Goal: Information Seeking & Learning: Learn about a topic

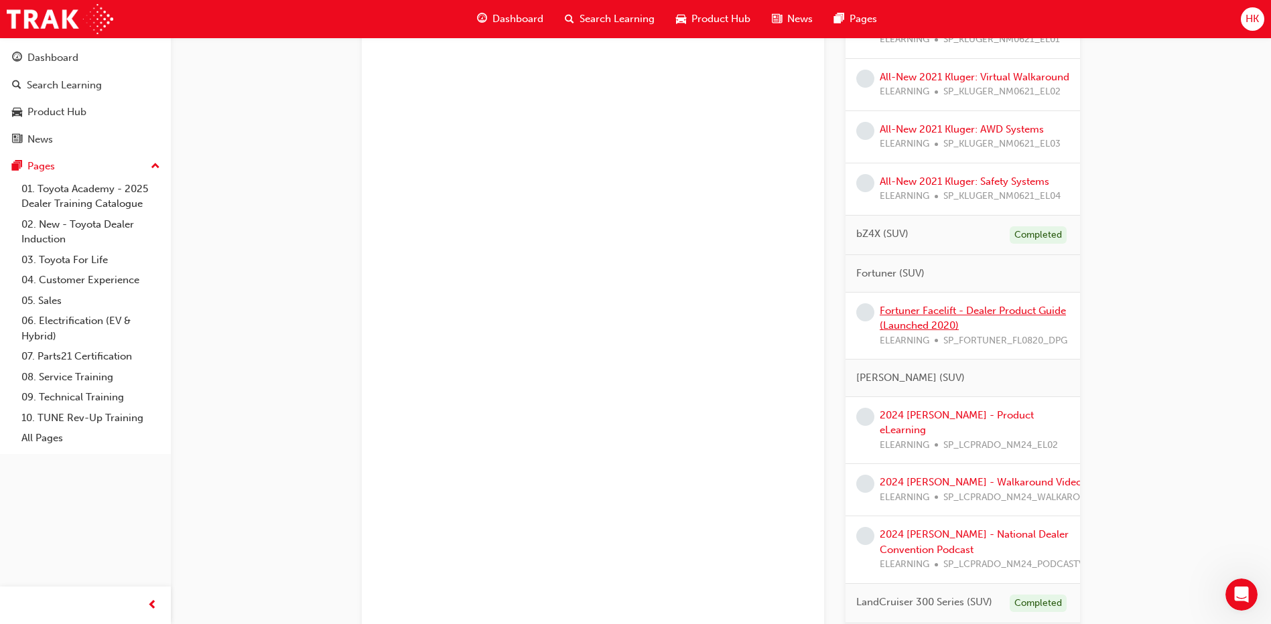
click at [916, 328] on link "Fortuner Facelift - Dealer Product Guide (Launched 2020)" at bounding box center [972, 318] width 186 height 27
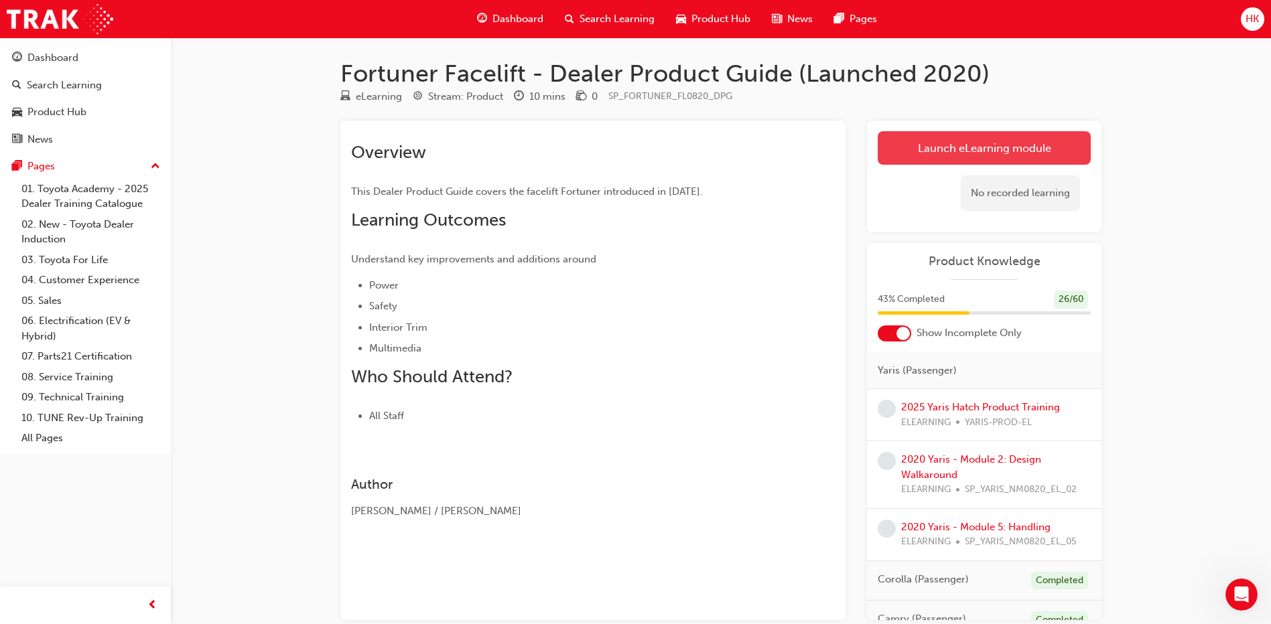
click at [989, 146] on link "Launch eLearning module" at bounding box center [983, 147] width 213 height 33
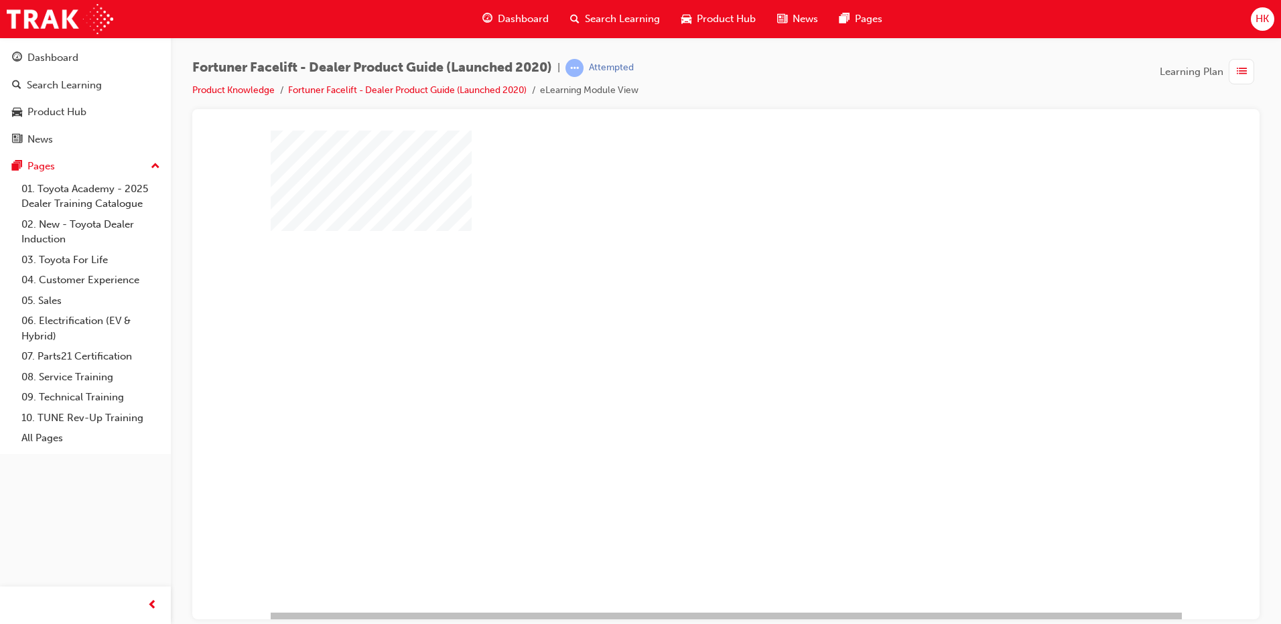
click at [563, 306] on div at bounding box center [726, 371] width 911 height 482
click at [687, 332] on div "play" at bounding box center [687, 332] width 0 height 0
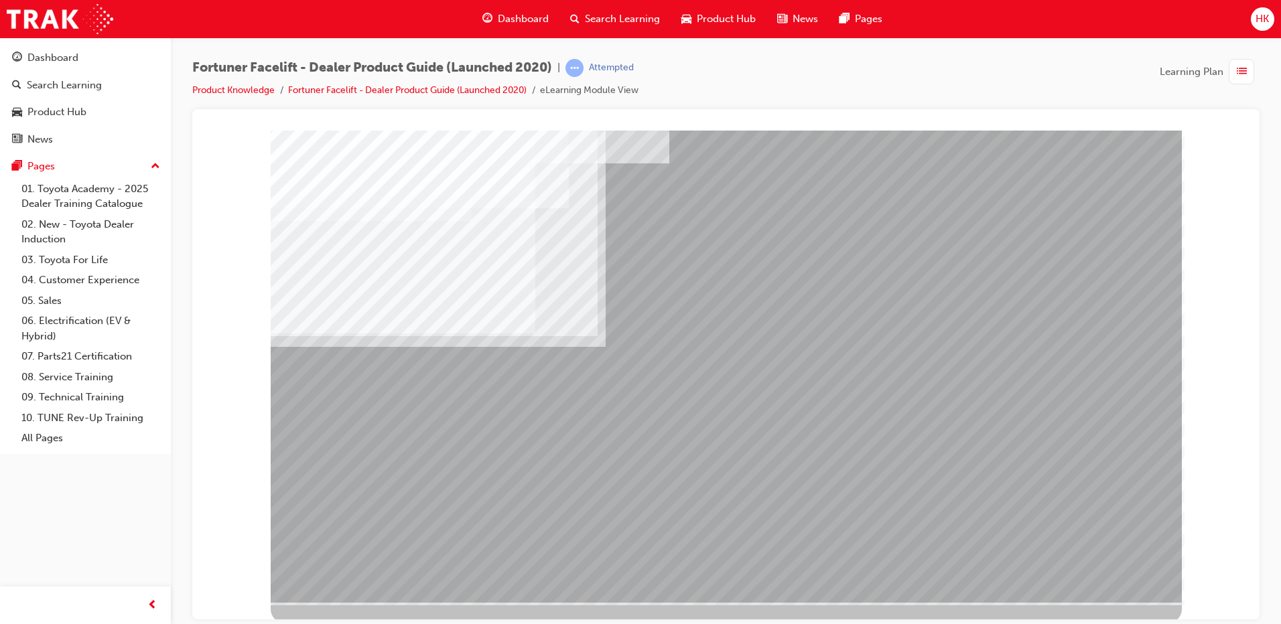
scroll to position [13, 0]
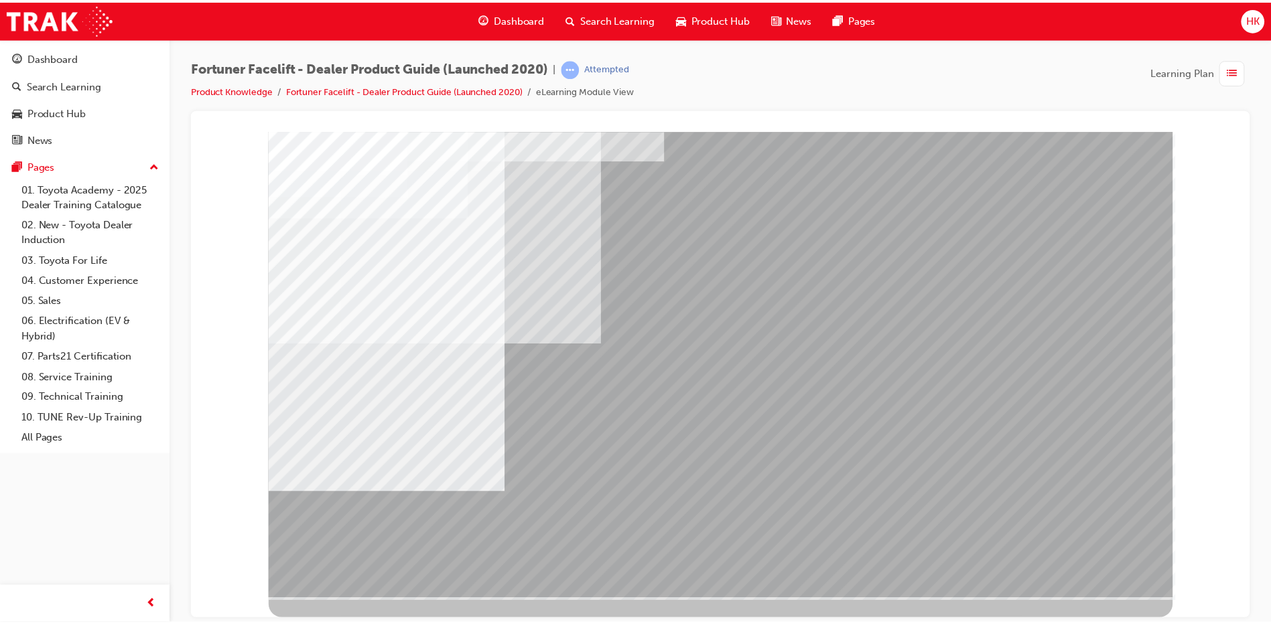
scroll to position [0, 0]
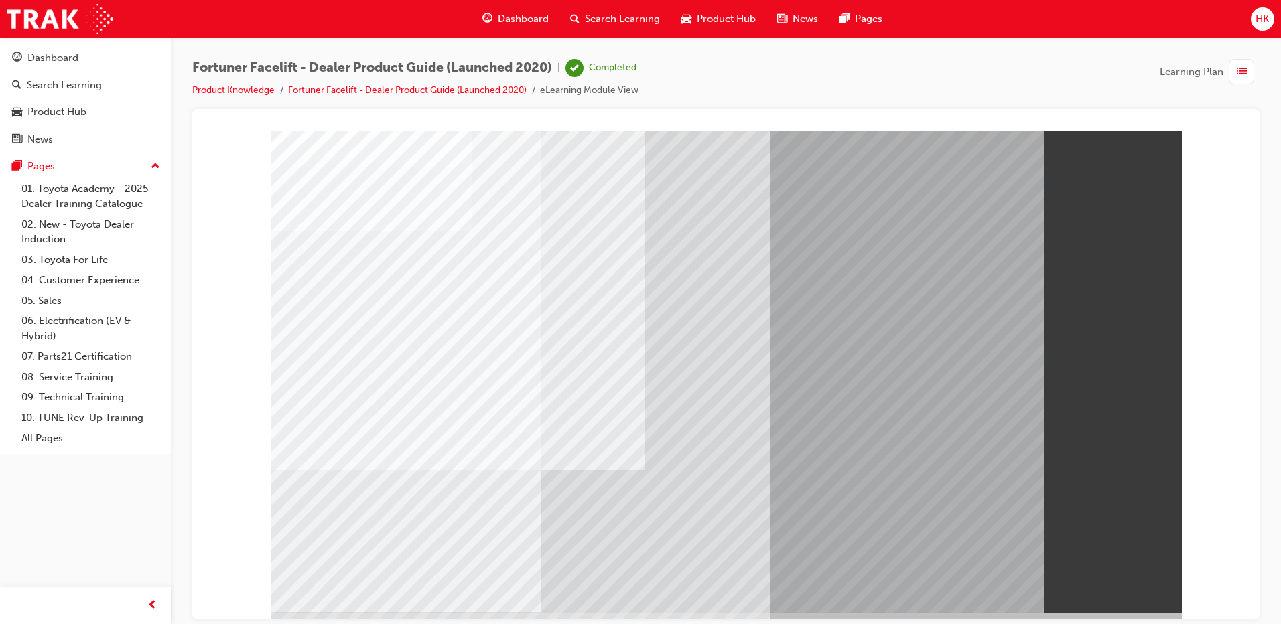
click at [1265, 20] on span "HK" at bounding box center [1261, 18] width 13 height 15
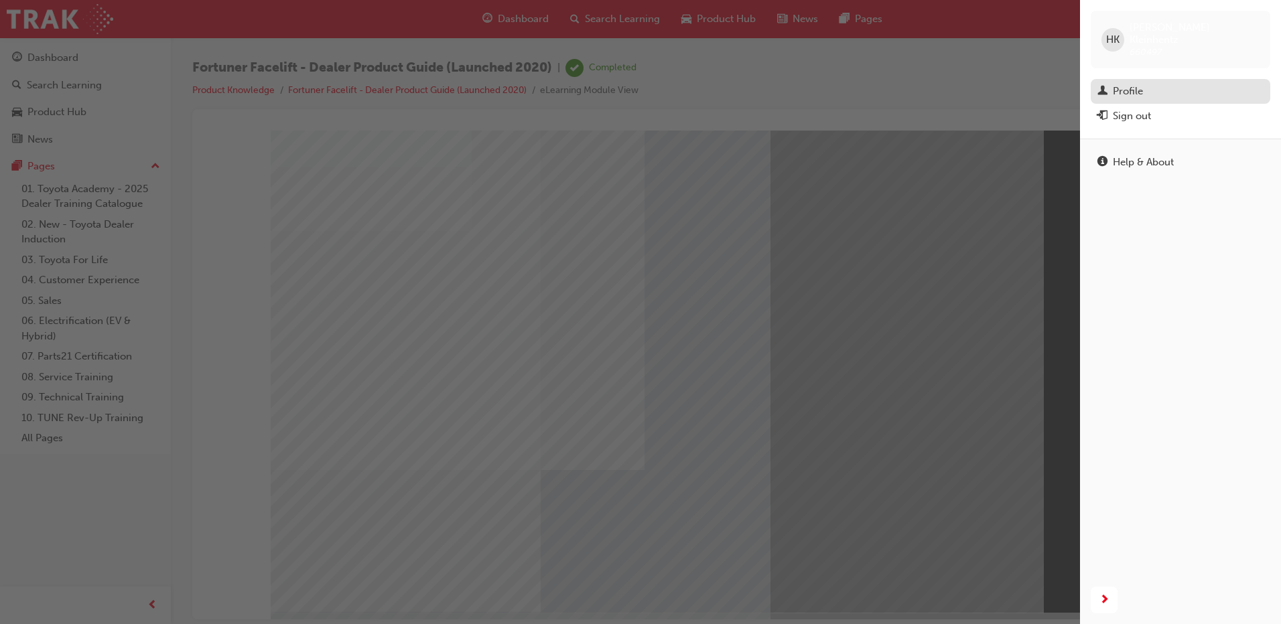
click at [1138, 84] on div "Profile" at bounding box center [1127, 91] width 30 height 15
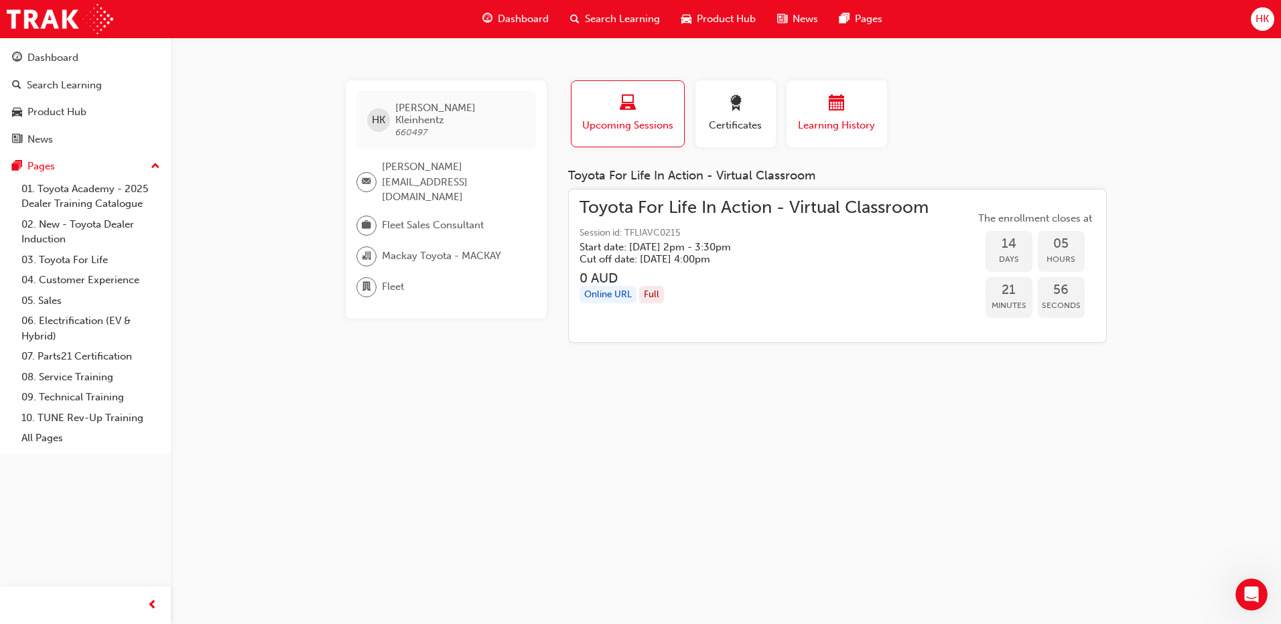
click at [853, 111] on div "button" at bounding box center [836, 105] width 80 height 21
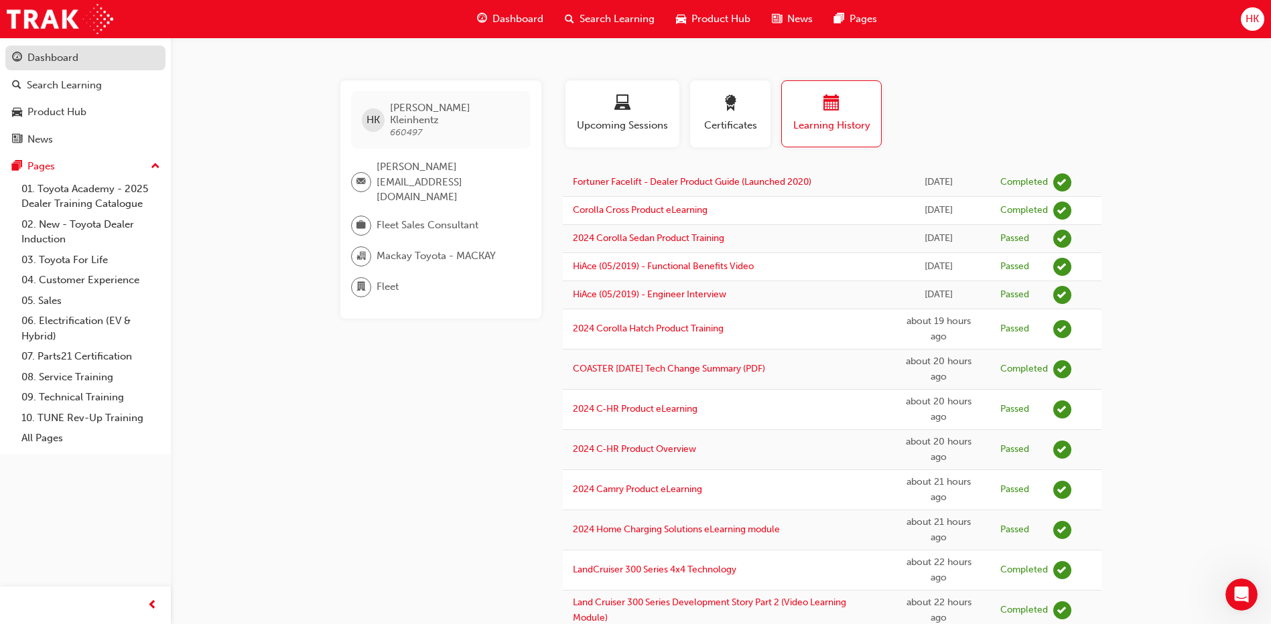
click at [38, 58] on div "Dashboard" at bounding box center [52, 57] width 51 height 15
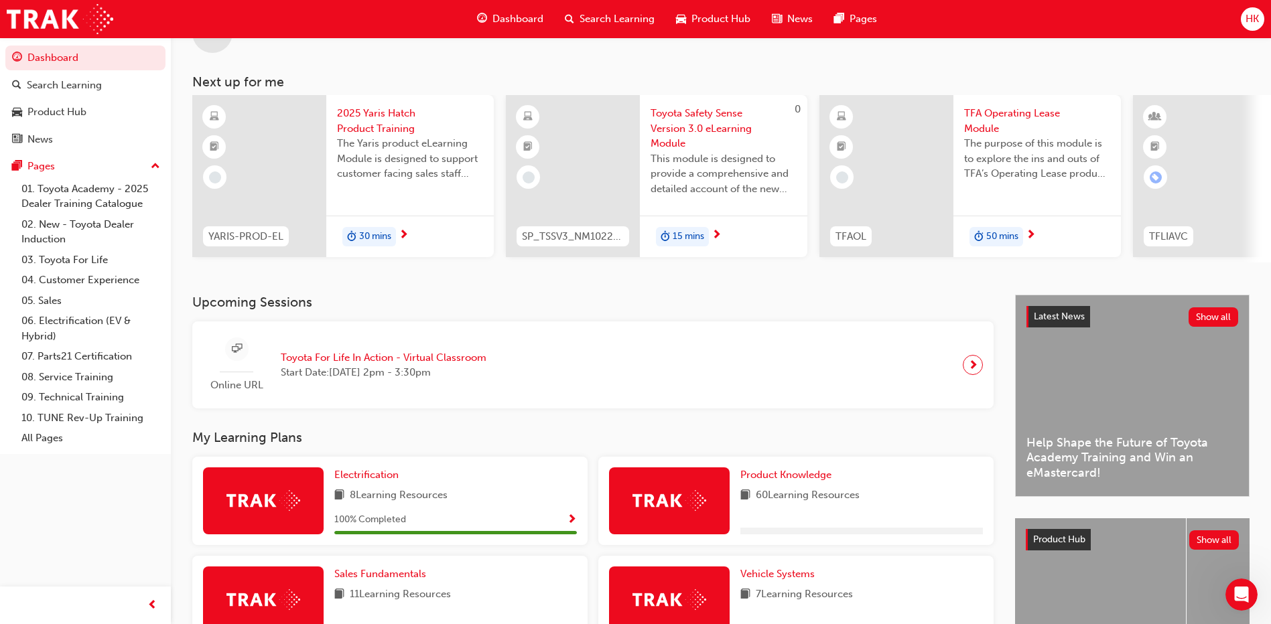
scroll to position [201, 0]
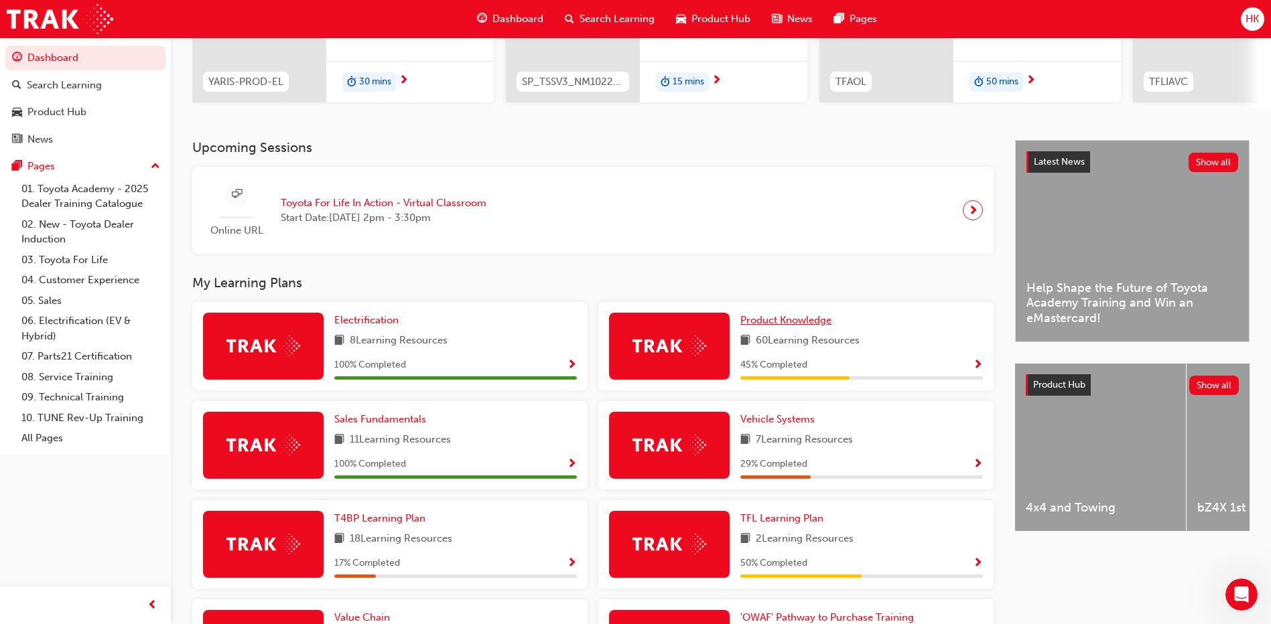
click at [767, 324] on span "Product Knowledge" at bounding box center [785, 320] width 91 height 12
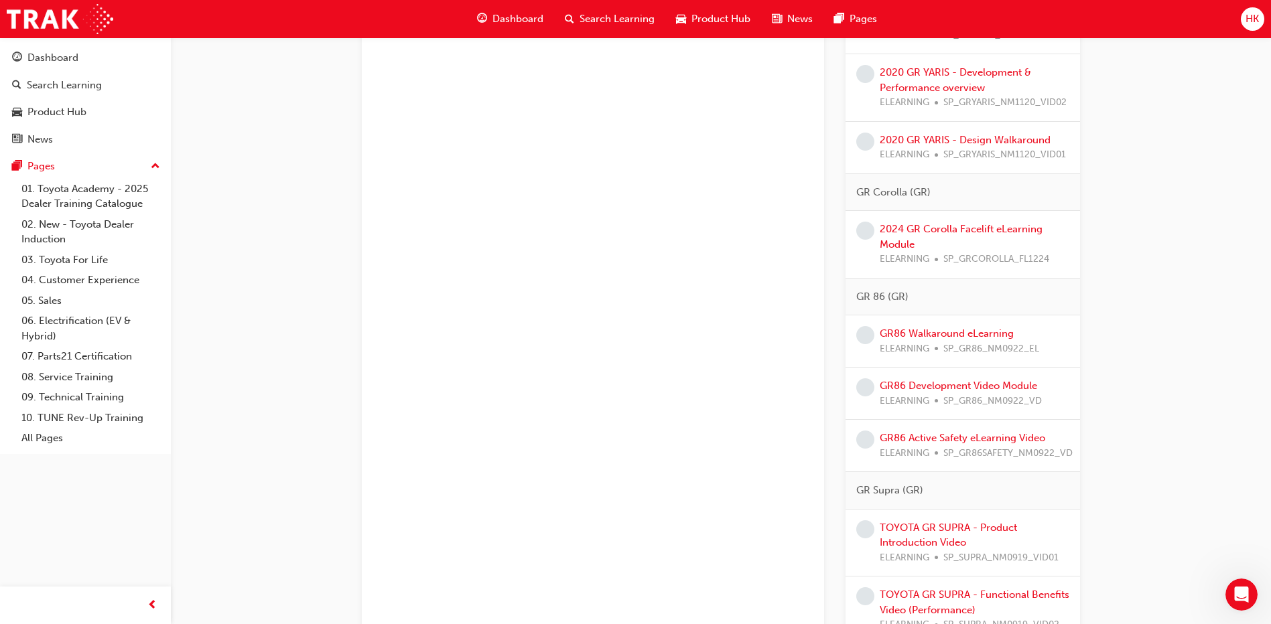
scroll to position [2210, 0]
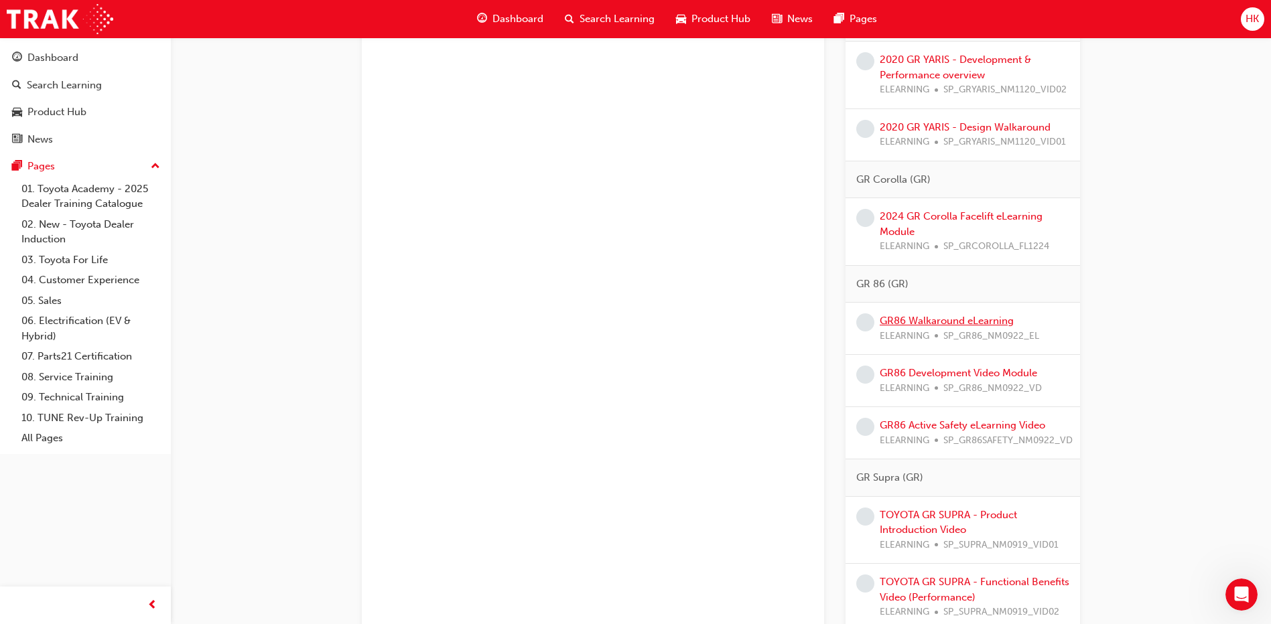
click at [917, 321] on link "GR86 Walkaround eLearning" at bounding box center [946, 321] width 134 height 12
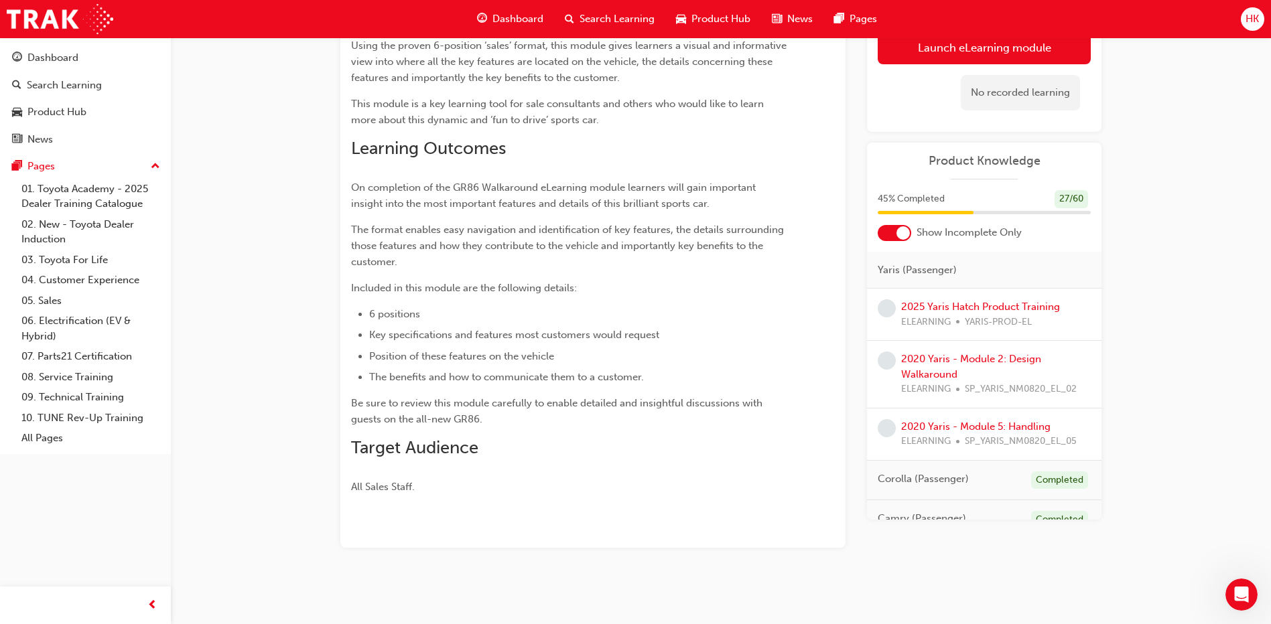
scroll to position [270, 0]
click at [982, 45] on button "Launch eLearning module" at bounding box center [983, 47] width 213 height 33
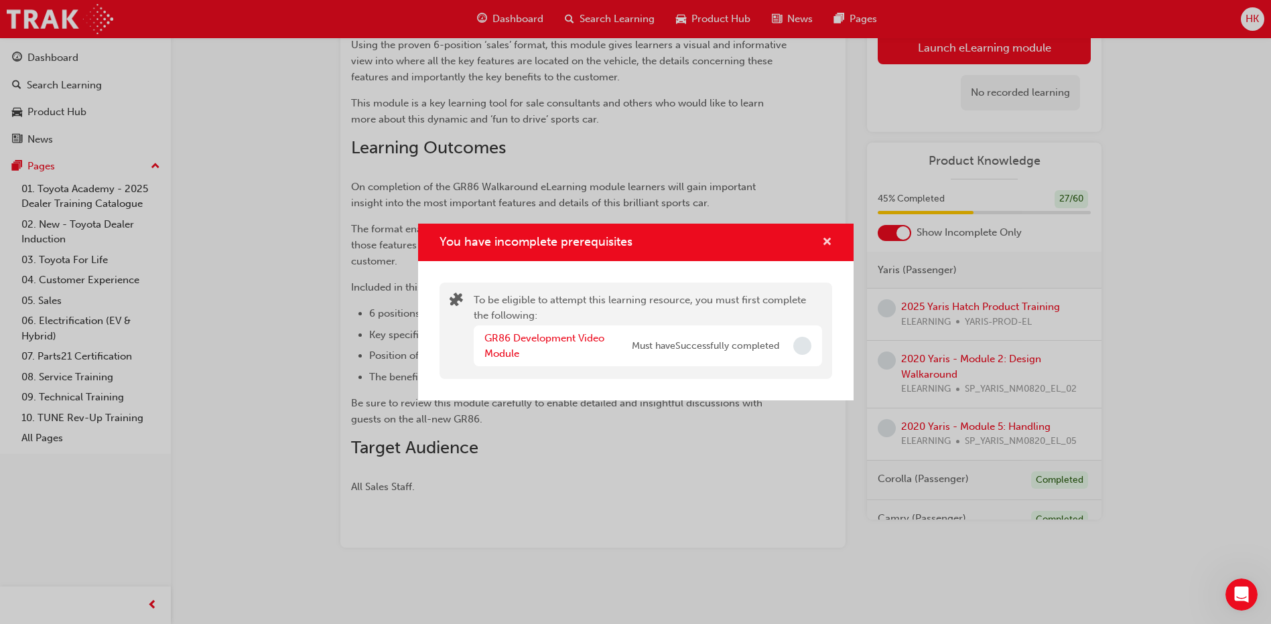
click at [827, 240] on span "cross-icon" at bounding box center [827, 243] width 10 height 12
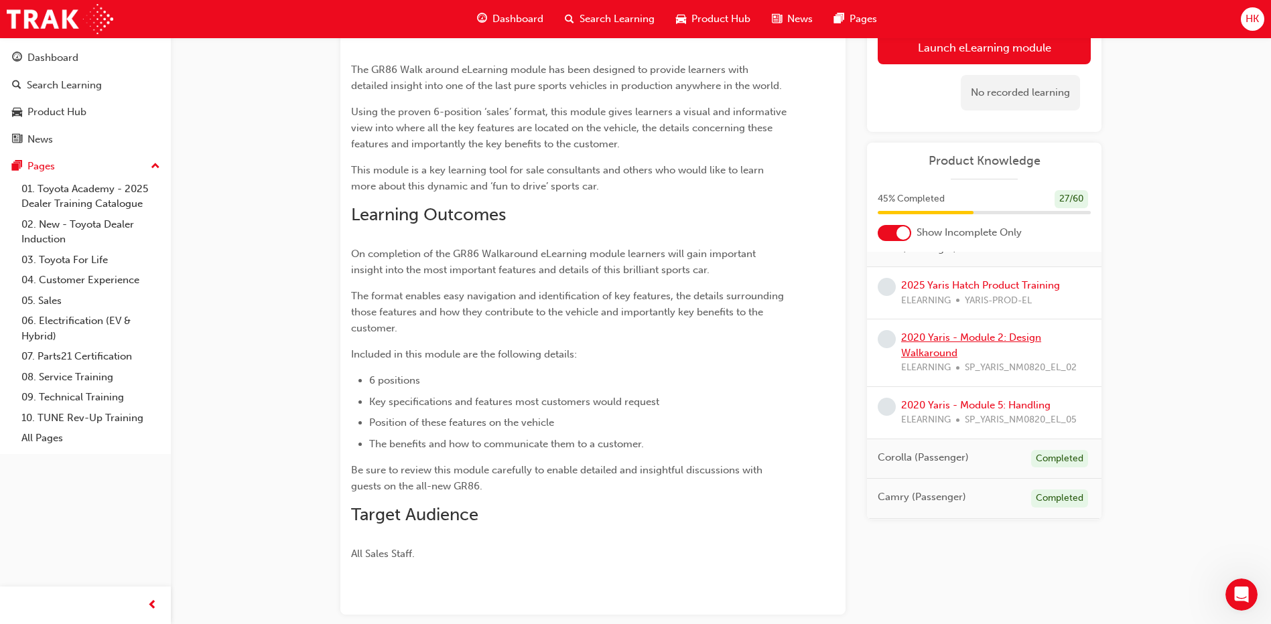
scroll to position [0, 0]
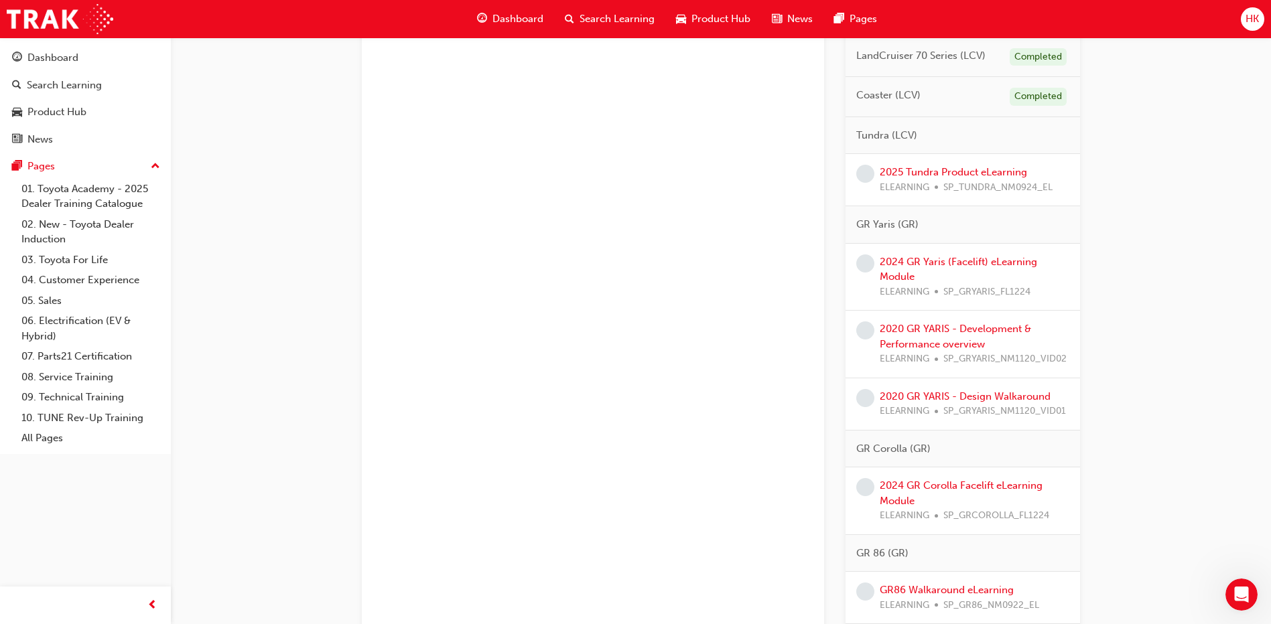
scroll to position [1942, 0]
click at [942, 328] on link "2020 GR YARIS - Development & Performance overview" at bounding box center [954, 334] width 151 height 27
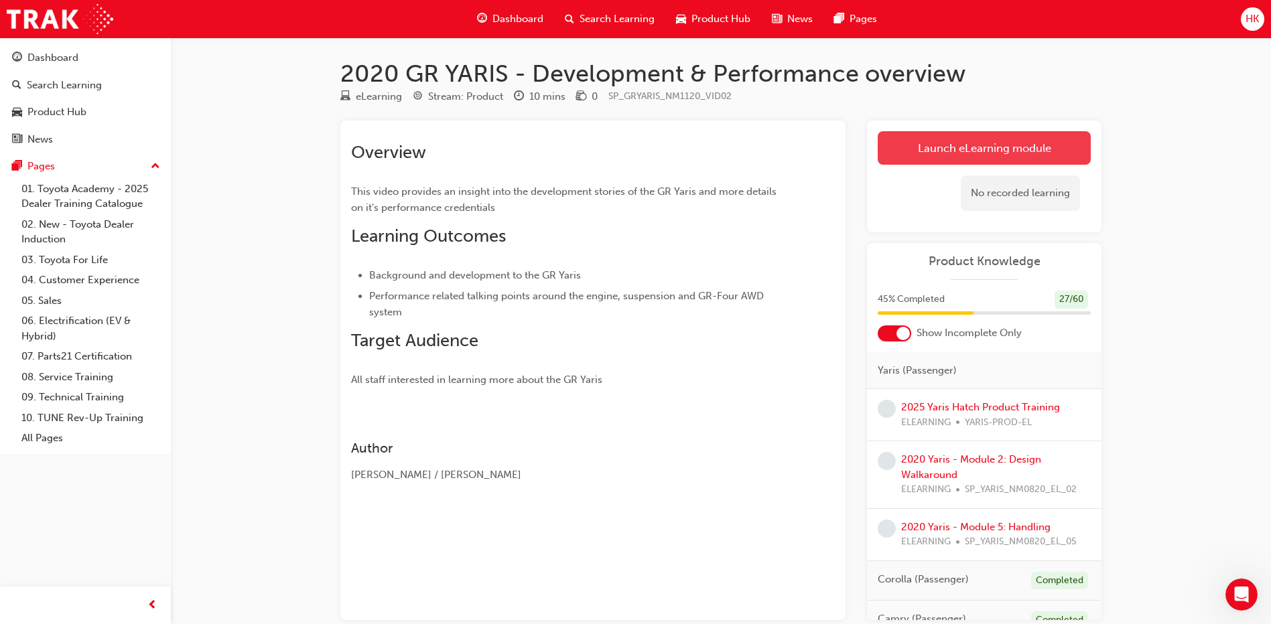
click at [993, 147] on link "Launch eLearning module" at bounding box center [983, 147] width 213 height 33
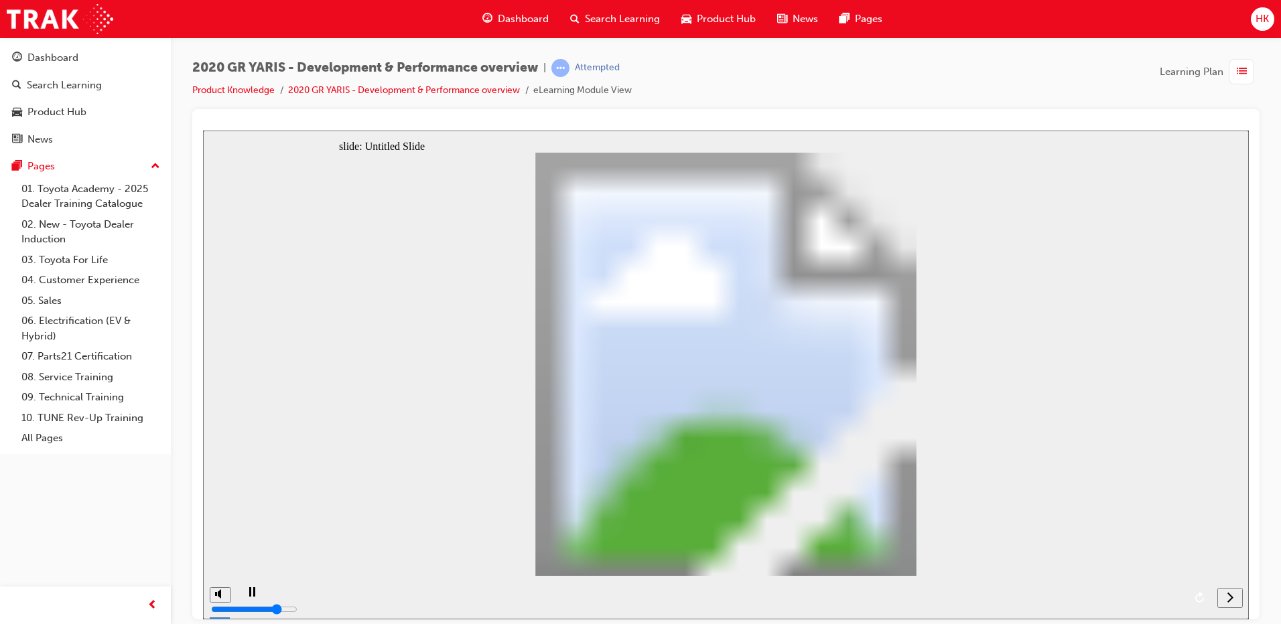
click at [249, 596] on rect "play/pause" at bounding box center [250, 591] width 2 height 9
click at [248, 595] on icon "play/pause" at bounding box center [251, 591] width 7 height 9
click at [253, 596] on rect "play/pause" at bounding box center [254, 591] width 2 height 9
click at [249, 595] on icon "play/pause" at bounding box center [251, 591] width 7 height 9
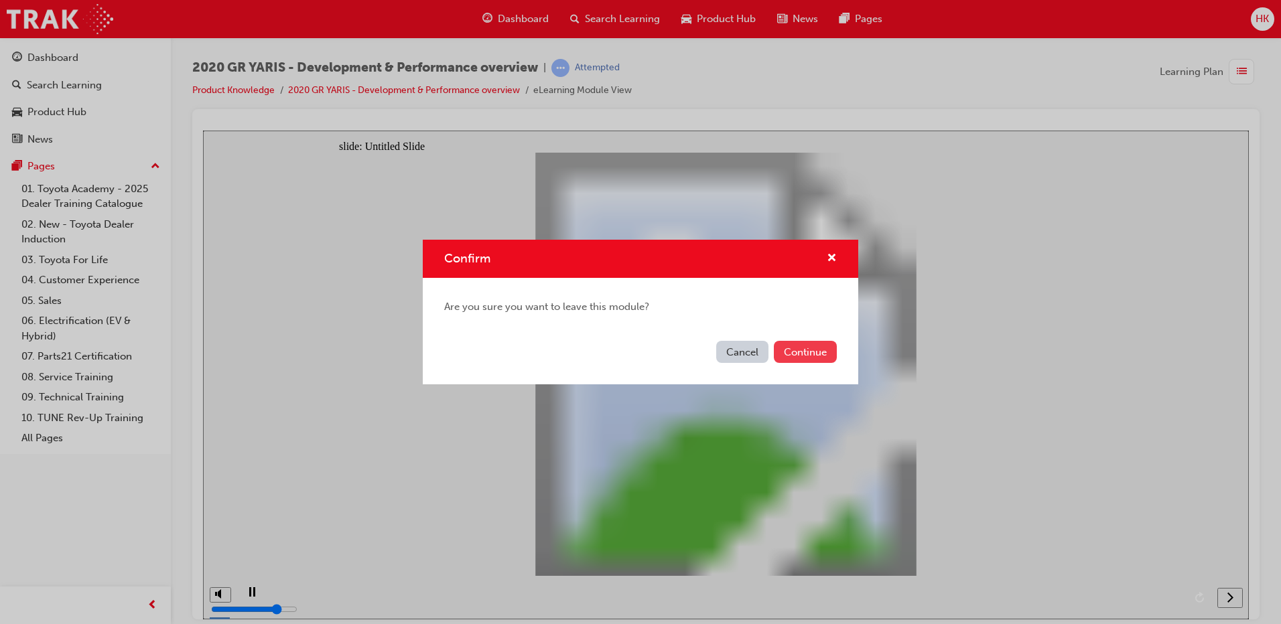
click at [806, 355] on button "Continue" at bounding box center [805, 352] width 63 height 22
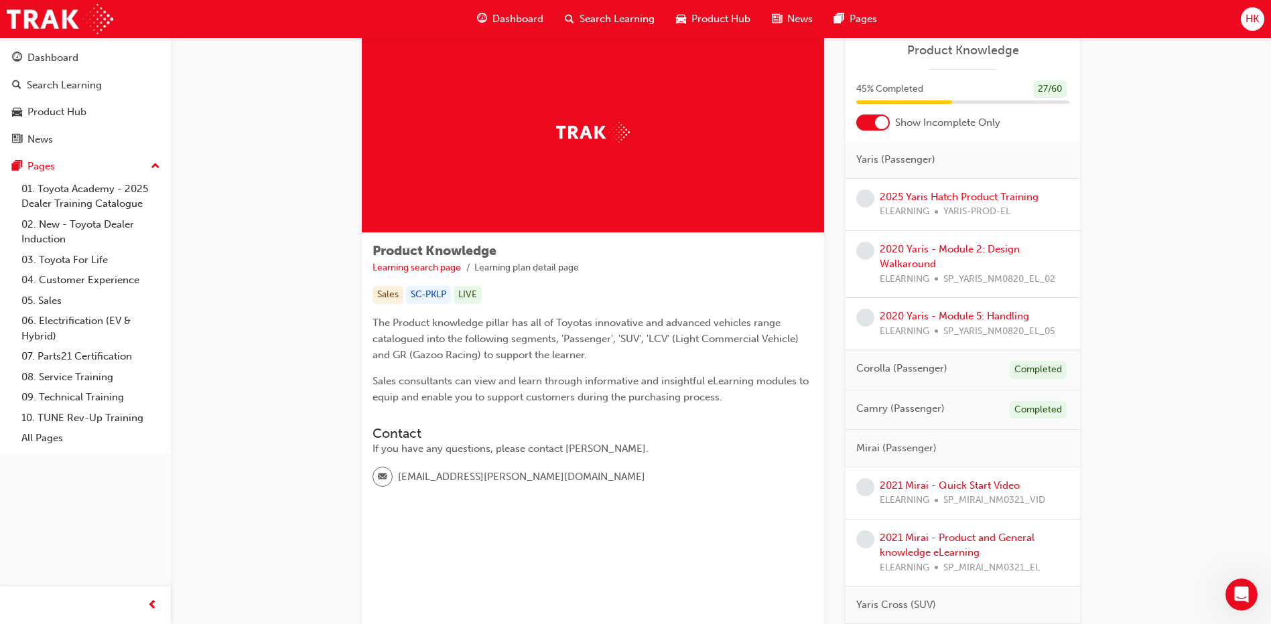
scroll to position [67, 0]
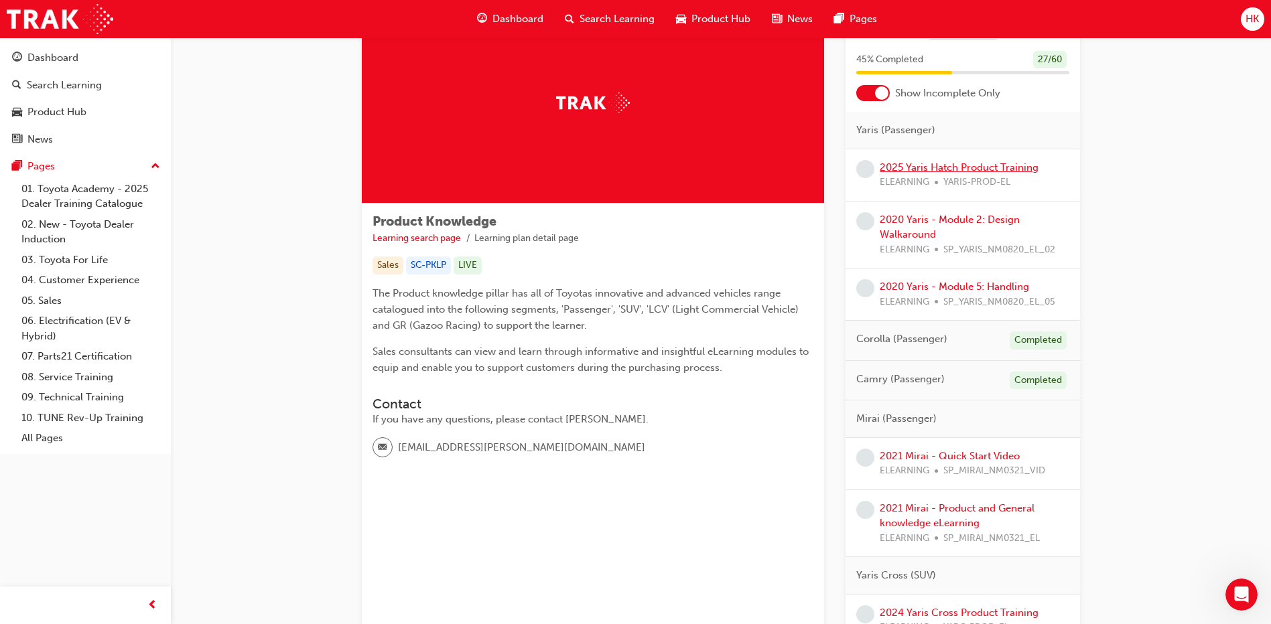
click at [916, 171] on link "2025 Yaris Hatch Product Training" at bounding box center [958, 167] width 159 height 12
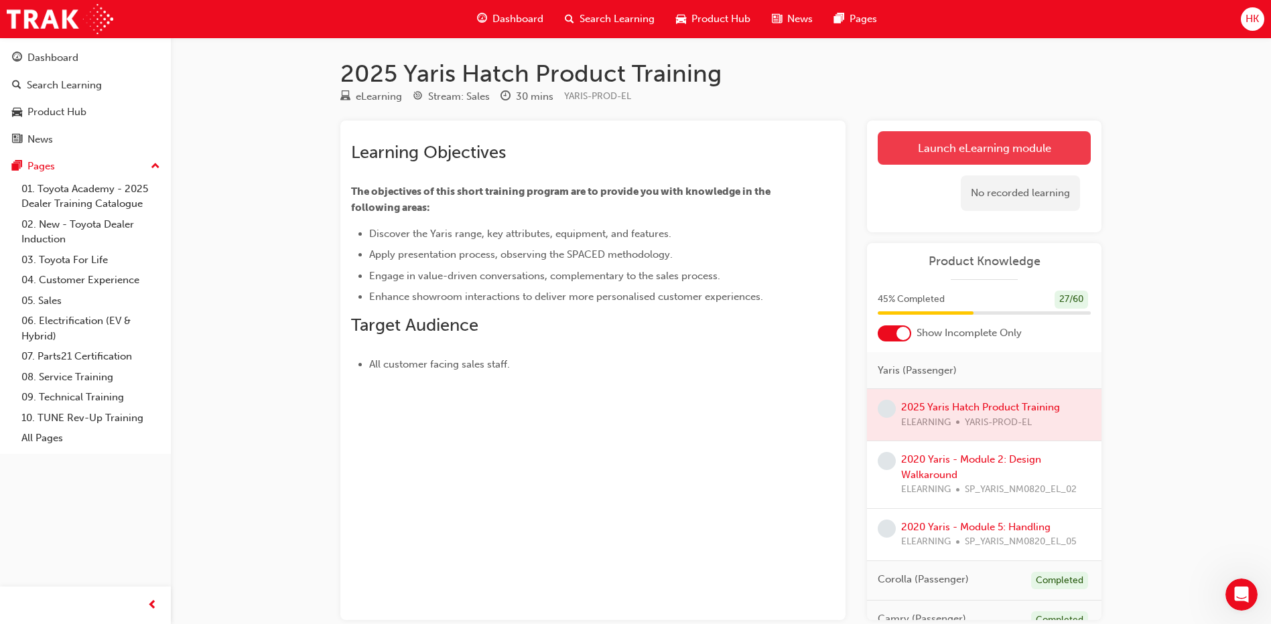
click at [987, 143] on link "Launch eLearning module" at bounding box center [983, 147] width 213 height 33
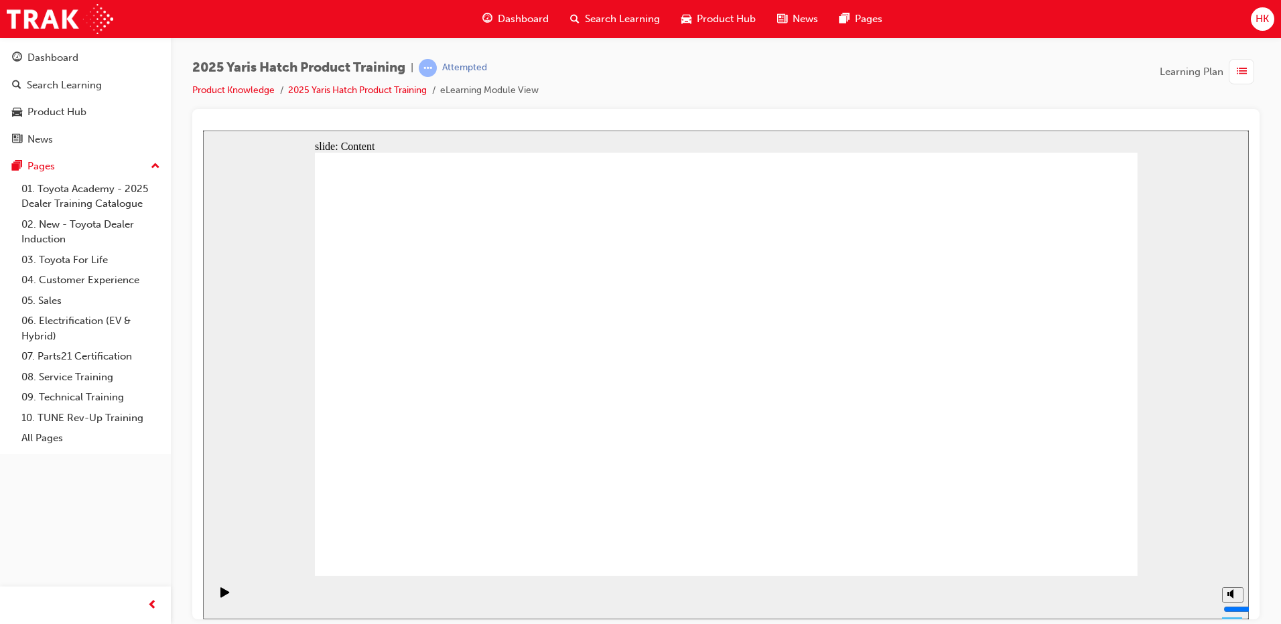
click at [220, 596] on icon "Play (Ctrl+Alt+P)" at bounding box center [224, 592] width 9 height 10
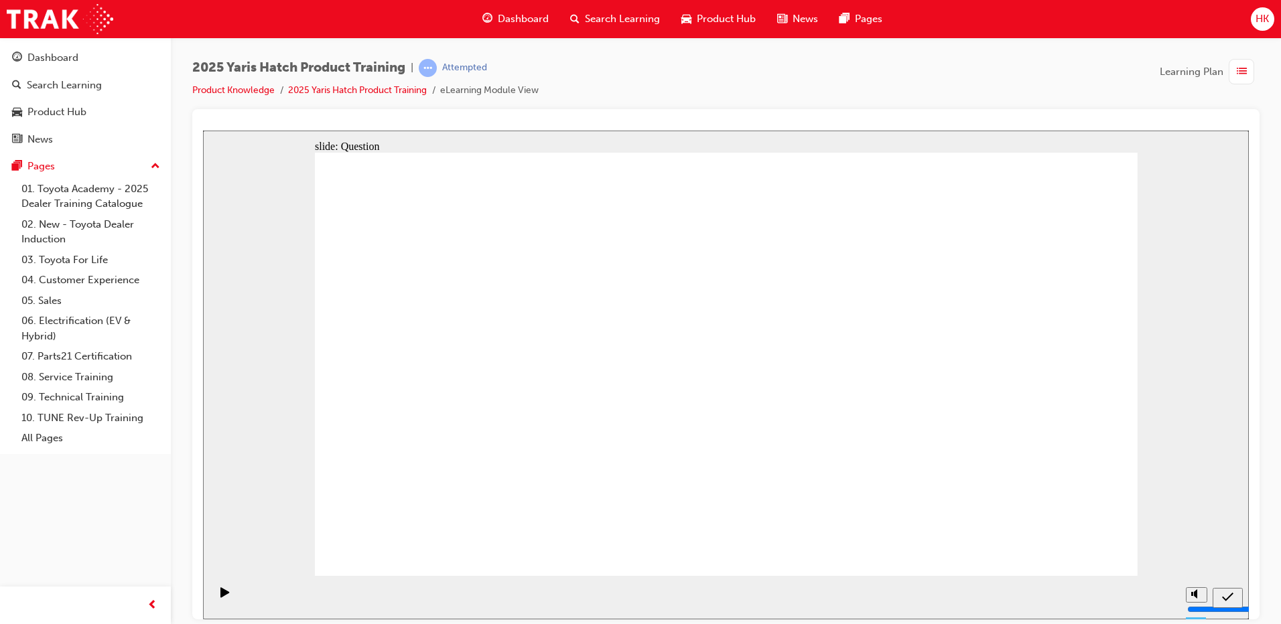
radio input "true"
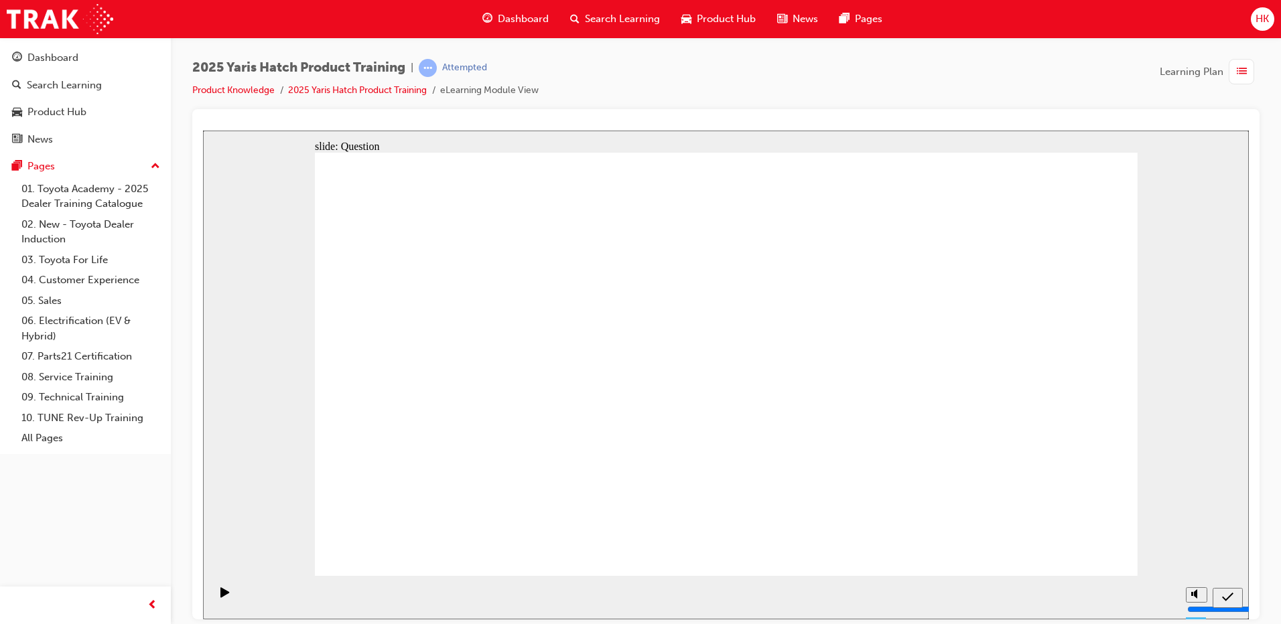
radio input "true"
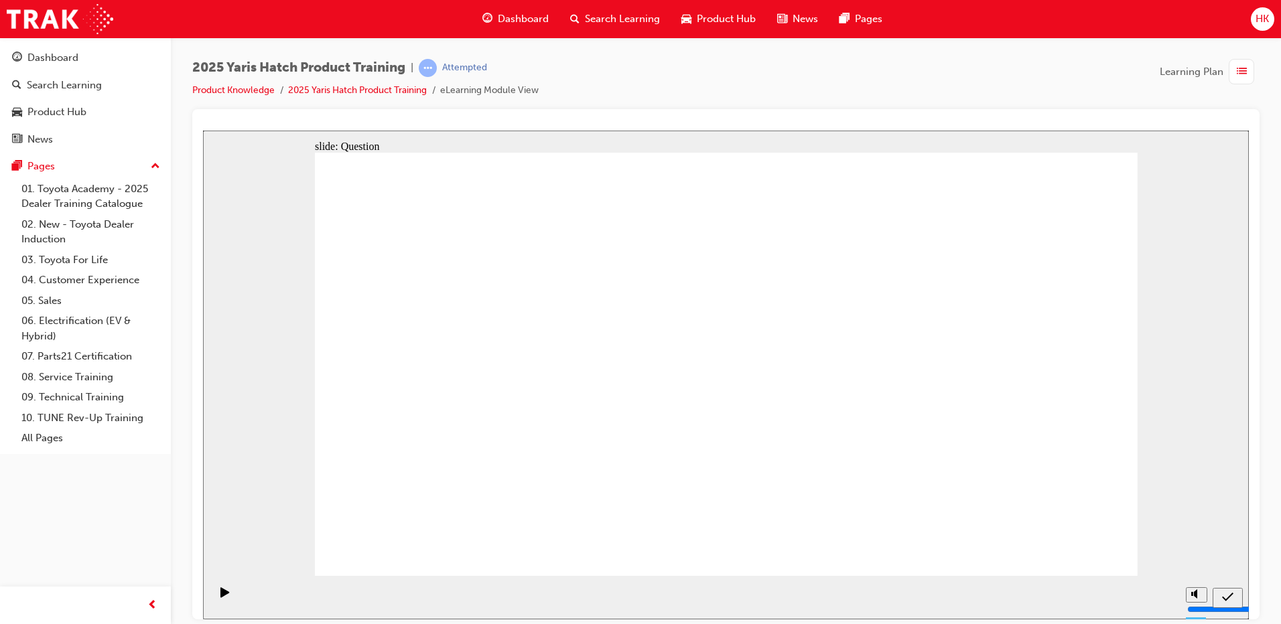
radio input "false"
radio input "true"
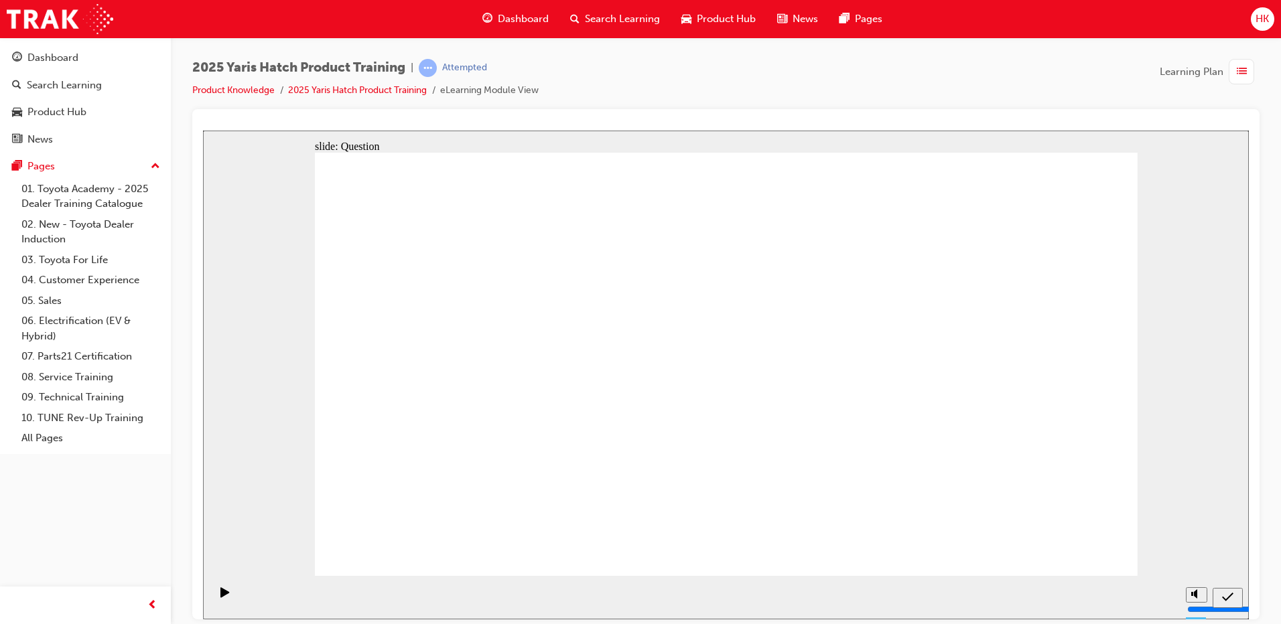
radio input "true"
drag, startPoint x: 450, startPoint y: 334, endPoint x: 1045, endPoint y: 467, distance: 610.1
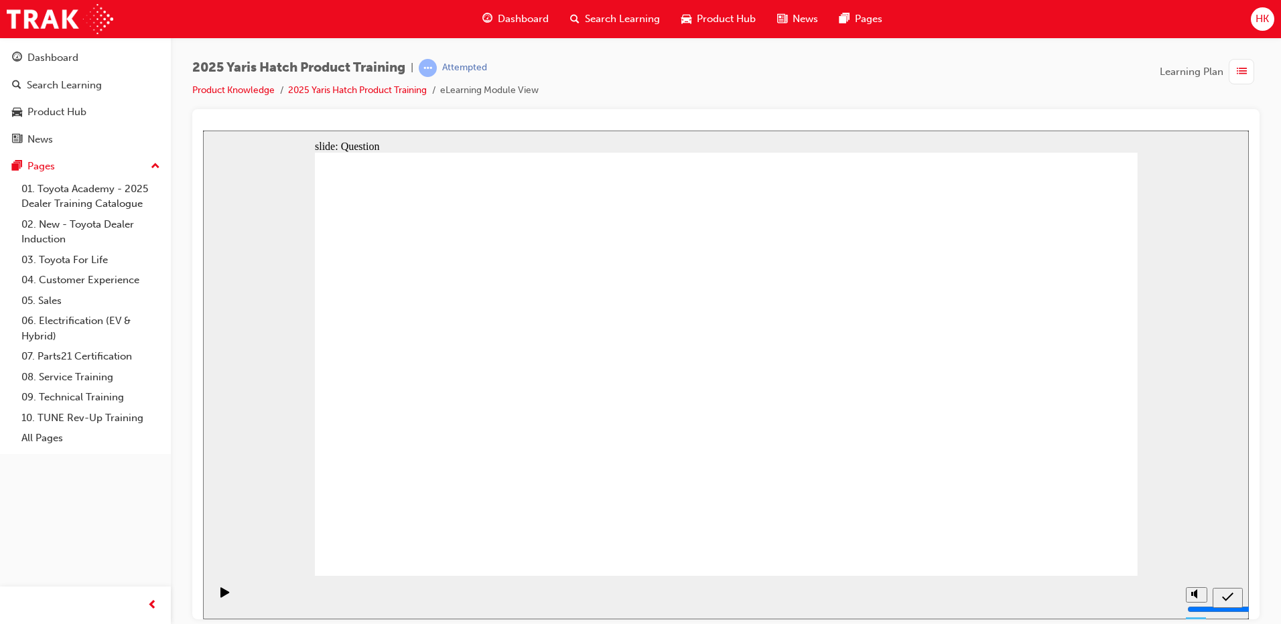
drag, startPoint x: 580, startPoint y: 336, endPoint x: 413, endPoint y: 457, distance: 205.8
drag, startPoint x: 729, startPoint y: 340, endPoint x: 878, endPoint y: 463, distance: 193.1
drag, startPoint x: 861, startPoint y: 342, endPoint x: 593, endPoint y: 459, distance: 291.5
drag, startPoint x: 1009, startPoint y: 332, endPoint x: 707, endPoint y: 467, distance: 330.4
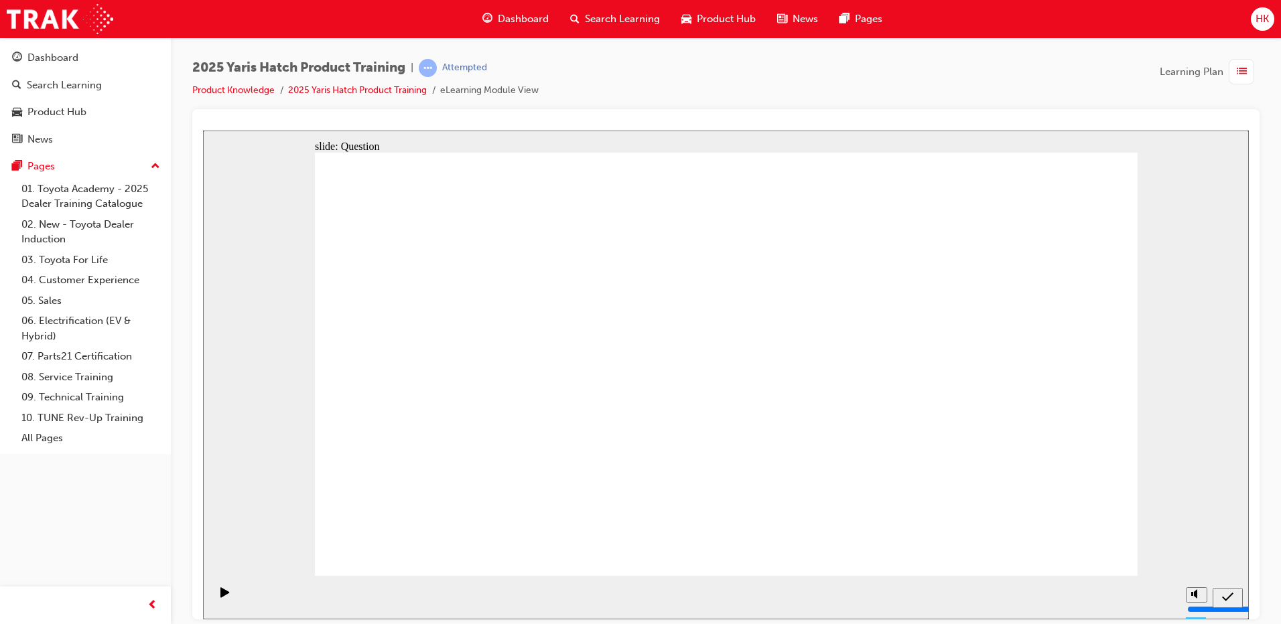
radio input "true"
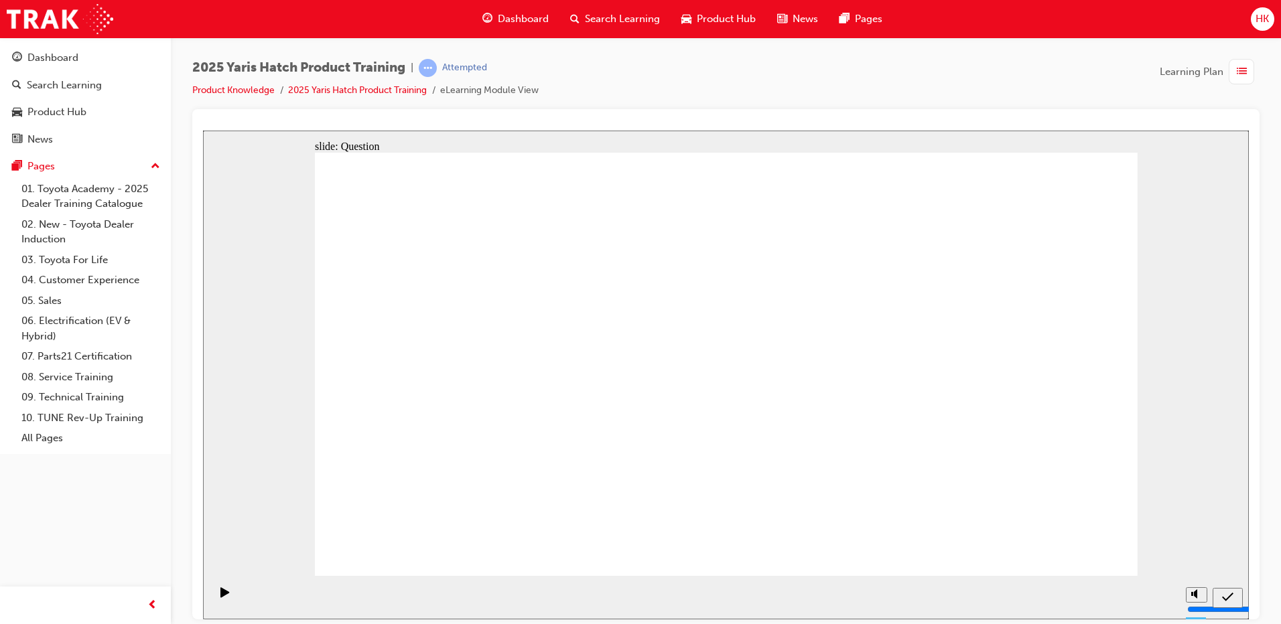
radio input "true"
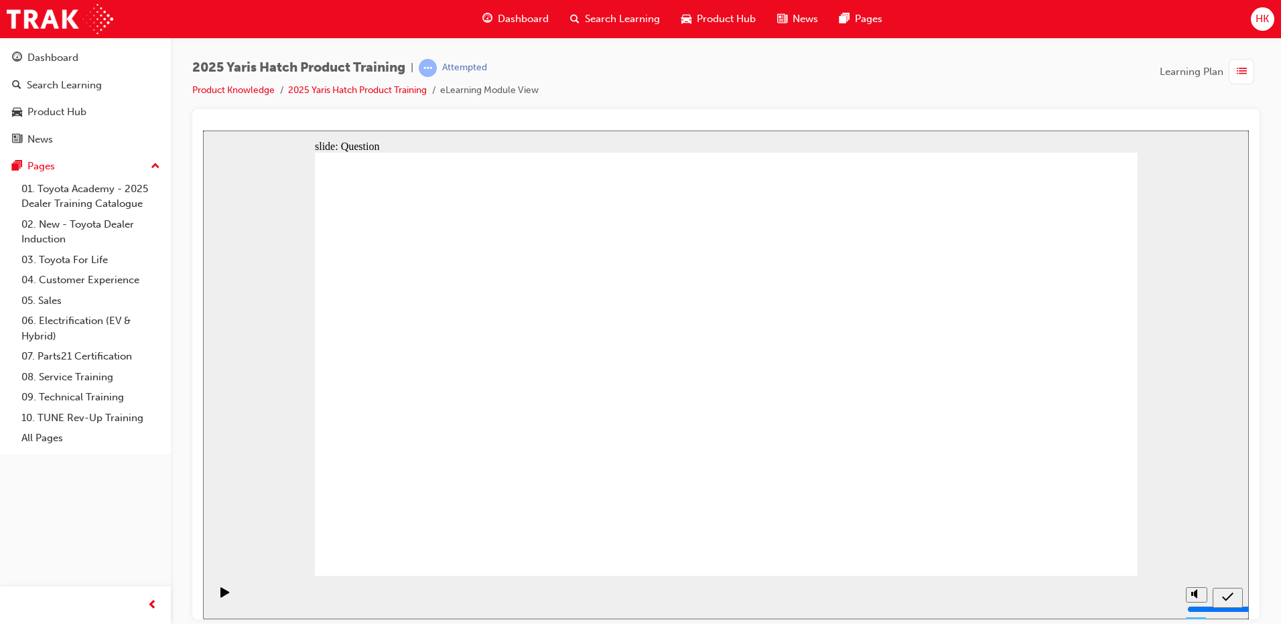
radio input "true"
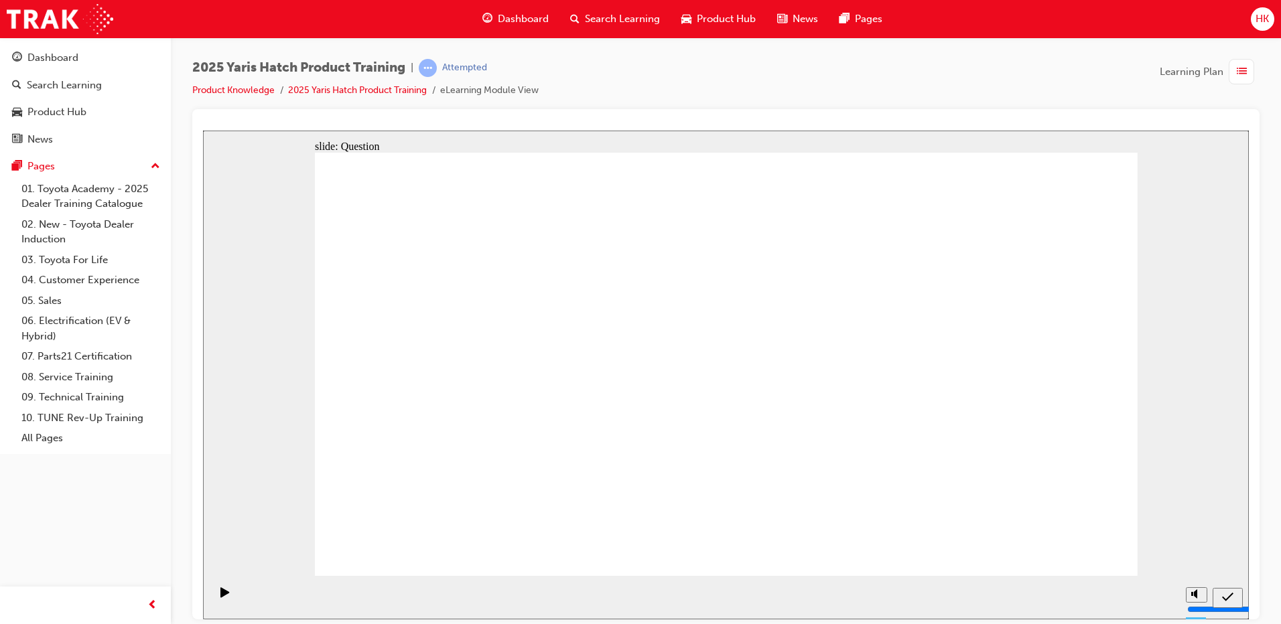
radio input "true"
drag, startPoint x: 964, startPoint y: 453, endPoint x: 960, endPoint y: 439, distance: 15.1
radio input "false"
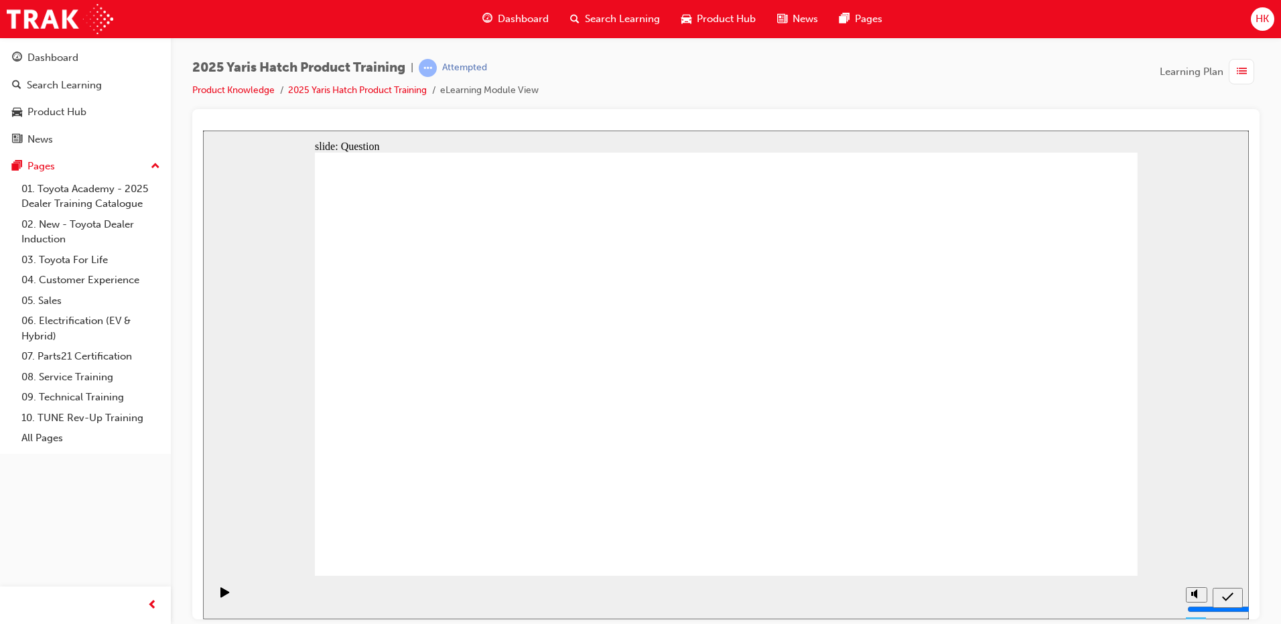
radio input "true"
drag, startPoint x: 417, startPoint y: 360, endPoint x: 1018, endPoint y: 492, distance: 614.9
drag, startPoint x: 581, startPoint y: 342, endPoint x: 445, endPoint y: 463, distance: 181.2
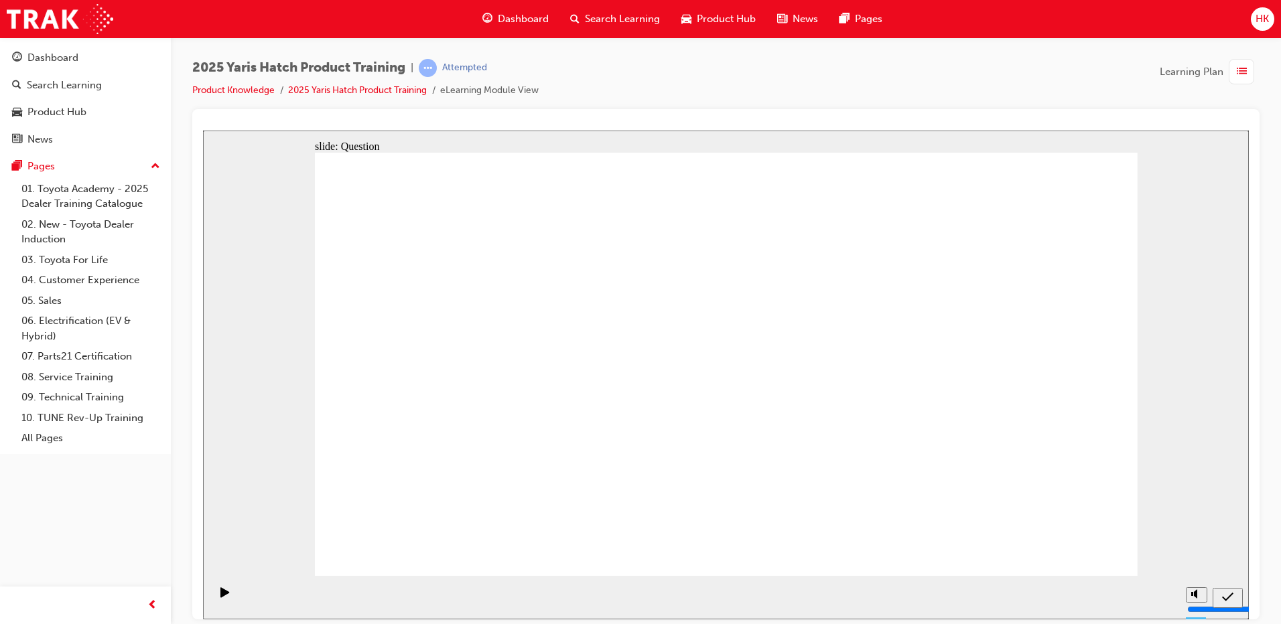
drag, startPoint x: 712, startPoint y: 346, endPoint x: 875, endPoint y: 480, distance: 211.3
drag, startPoint x: 871, startPoint y: 317, endPoint x: 586, endPoint y: 440, distance: 309.9
drag, startPoint x: 1004, startPoint y: 345, endPoint x: 705, endPoint y: 492, distance: 333.1
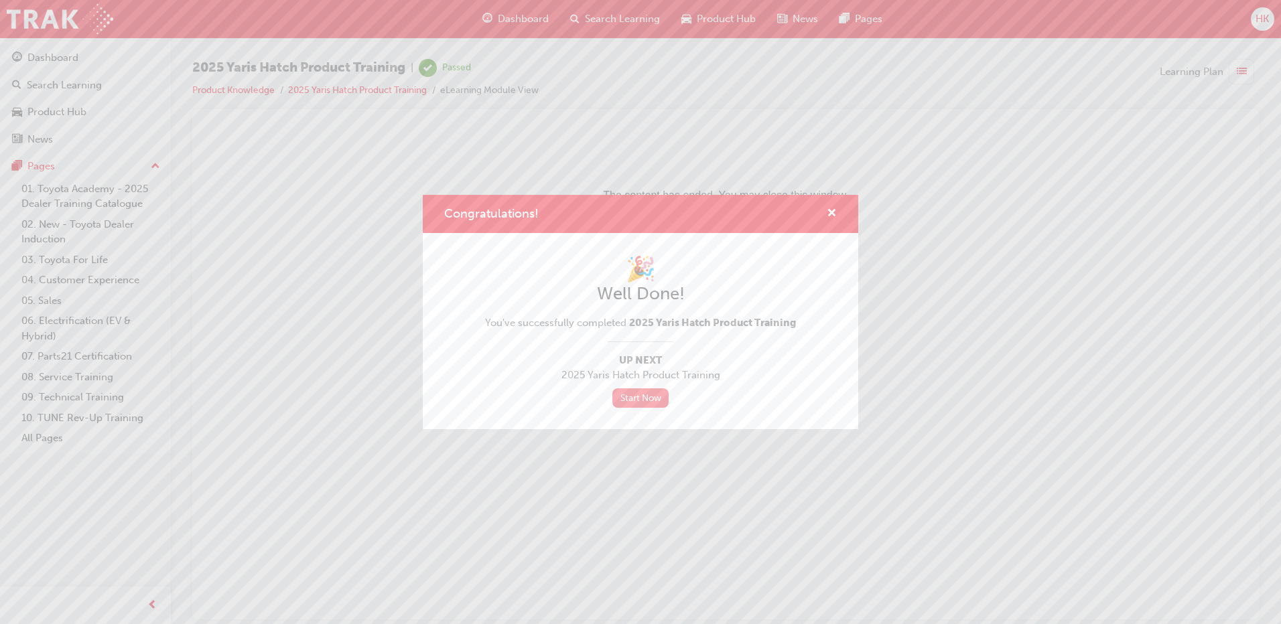
click at [640, 404] on link "Start Now" at bounding box center [640, 397] width 56 height 19
click at [642, 396] on link "Start Now" at bounding box center [640, 397] width 56 height 19
click at [831, 211] on span "cross-icon" at bounding box center [831, 214] width 10 height 12
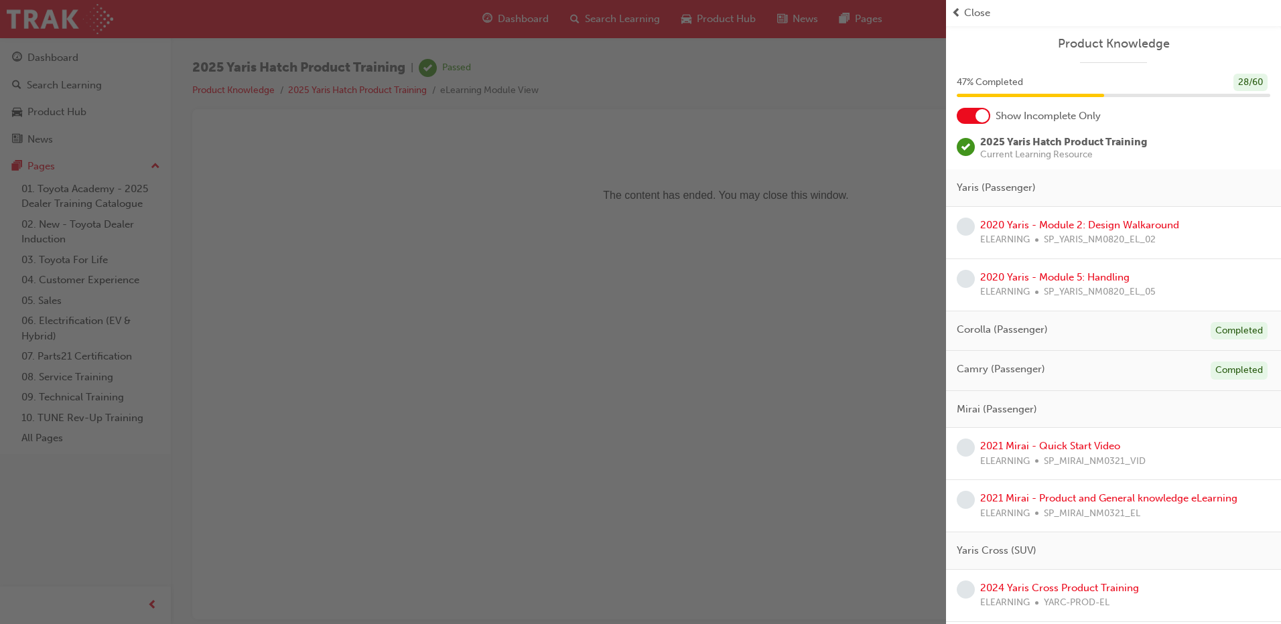
click at [961, 12] on div "Close" at bounding box center [1113, 12] width 324 height 15
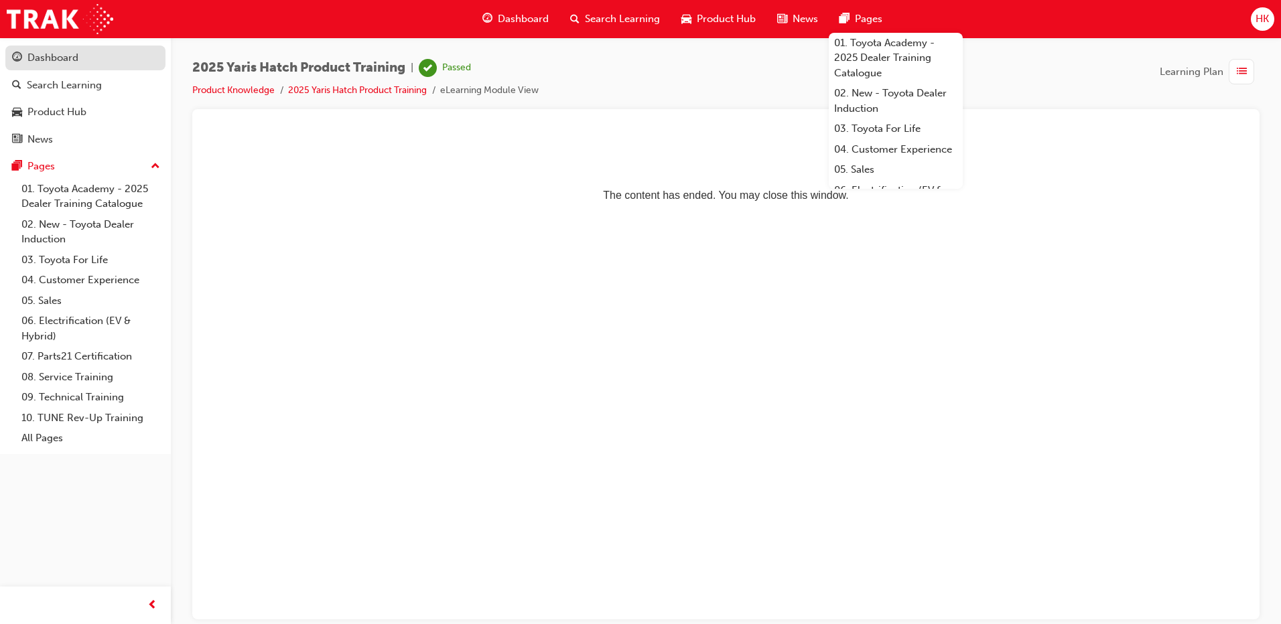
click at [52, 54] on div "Dashboard" at bounding box center [52, 57] width 51 height 15
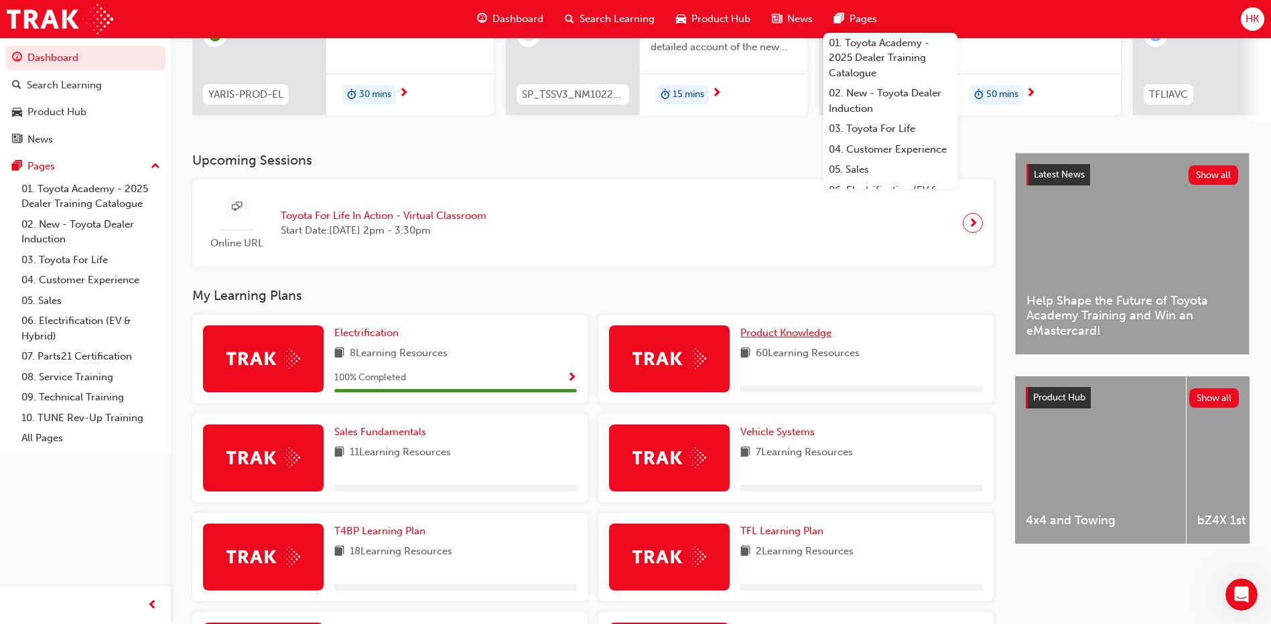
scroll to position [268, 0]
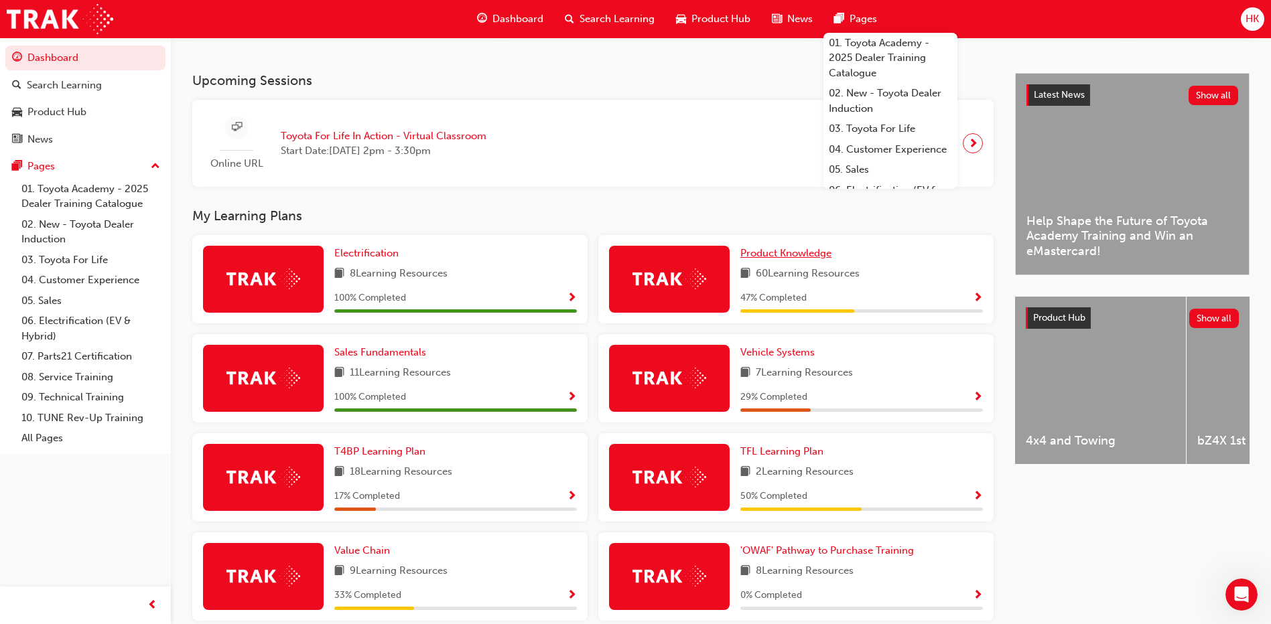
click at [776, 258] on span "Product Knowledge" at bounding box center [785, 253] width 91 height 12
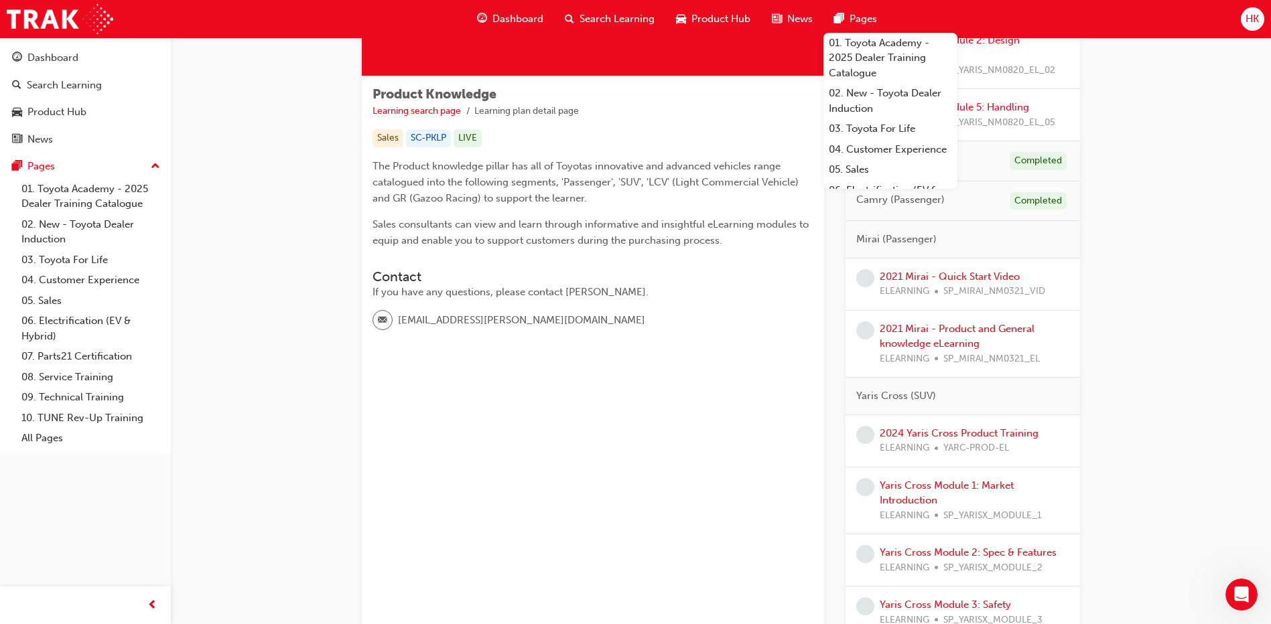
scroll to position [201, 0]
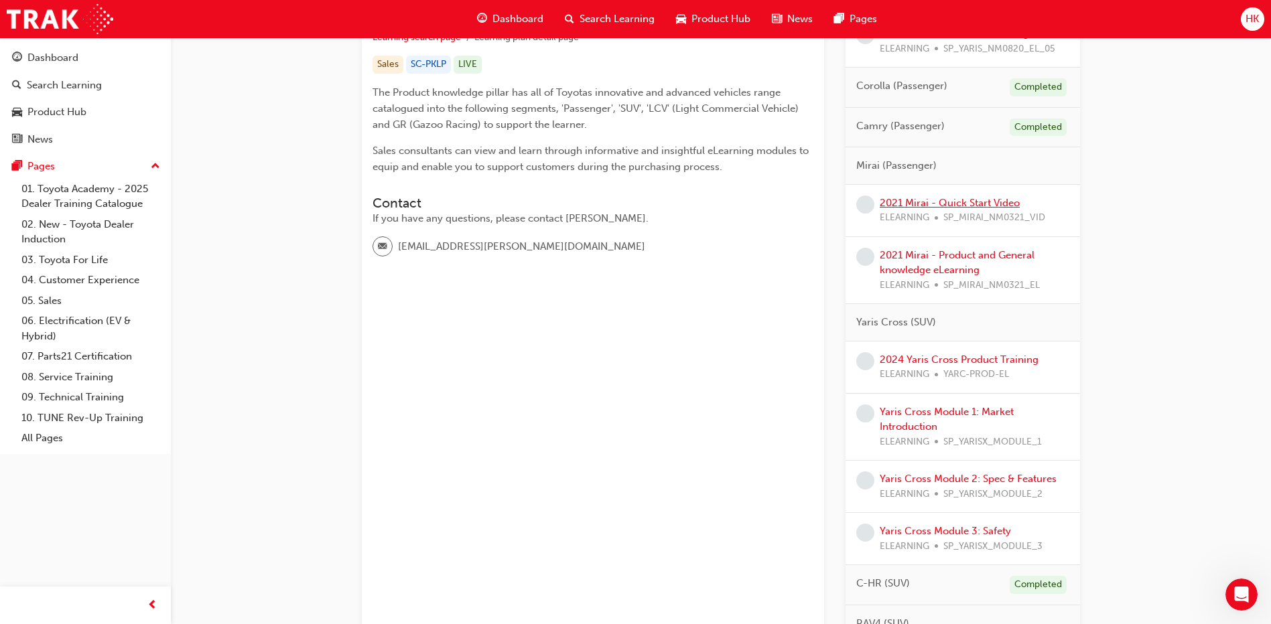
scroll to position [335, 0]
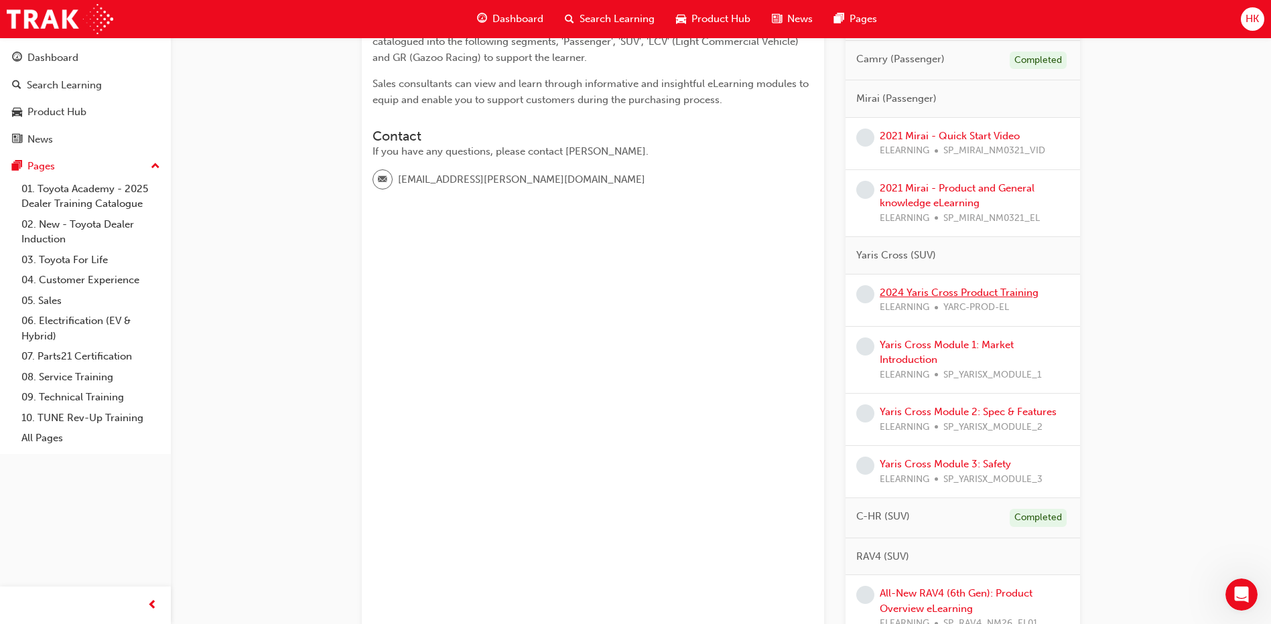
click at [966, 290] on link "2024 Yaris Cross Product Training" at bounding box center [958, 293] width 159 height 12
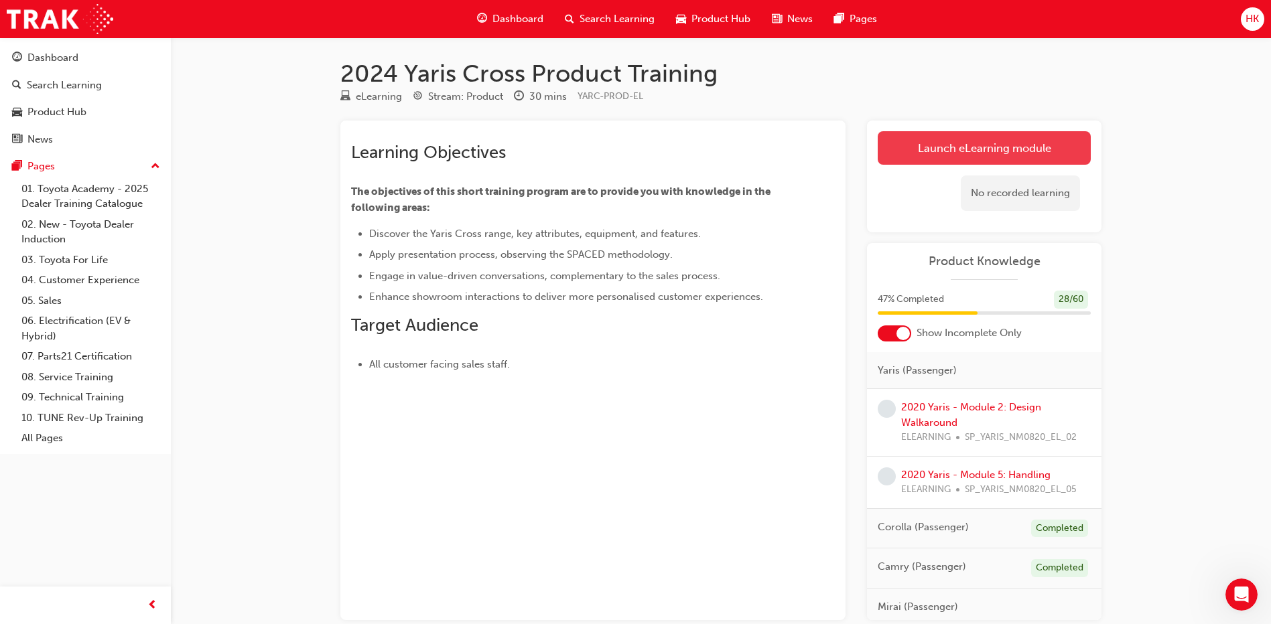
click at [977, 149] on link "Launch eLearning module" at bounding box center [983, 147] width 213 height 33
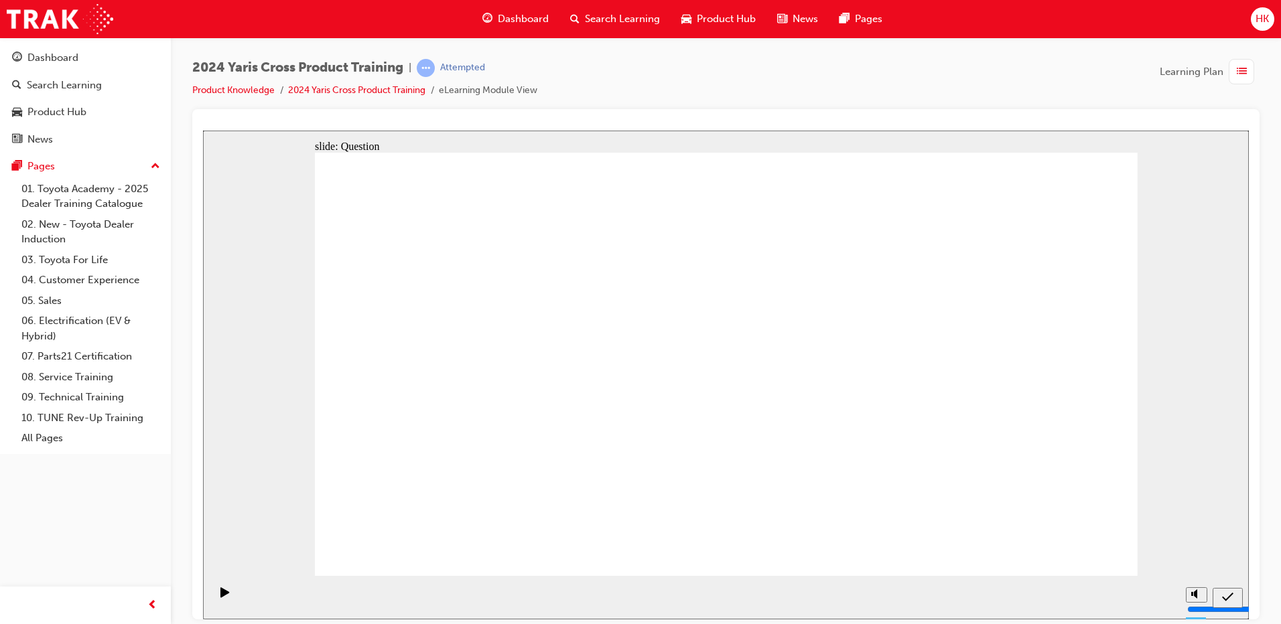
radio input "true"
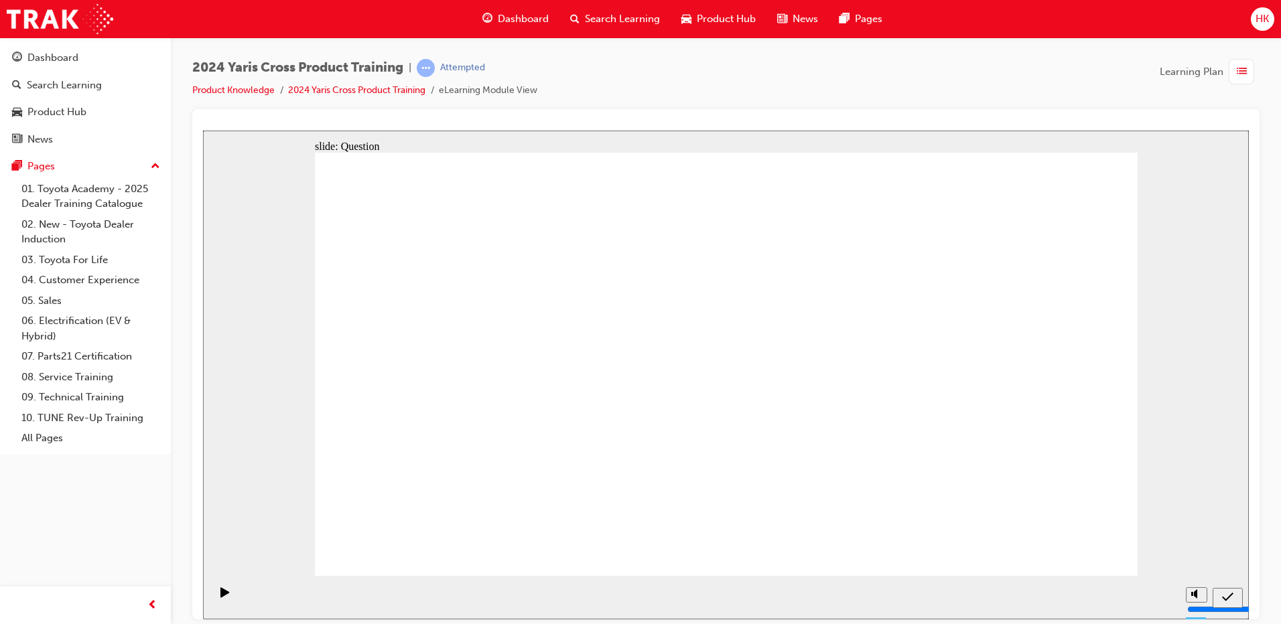
radio input "true"
checkbox input "true"
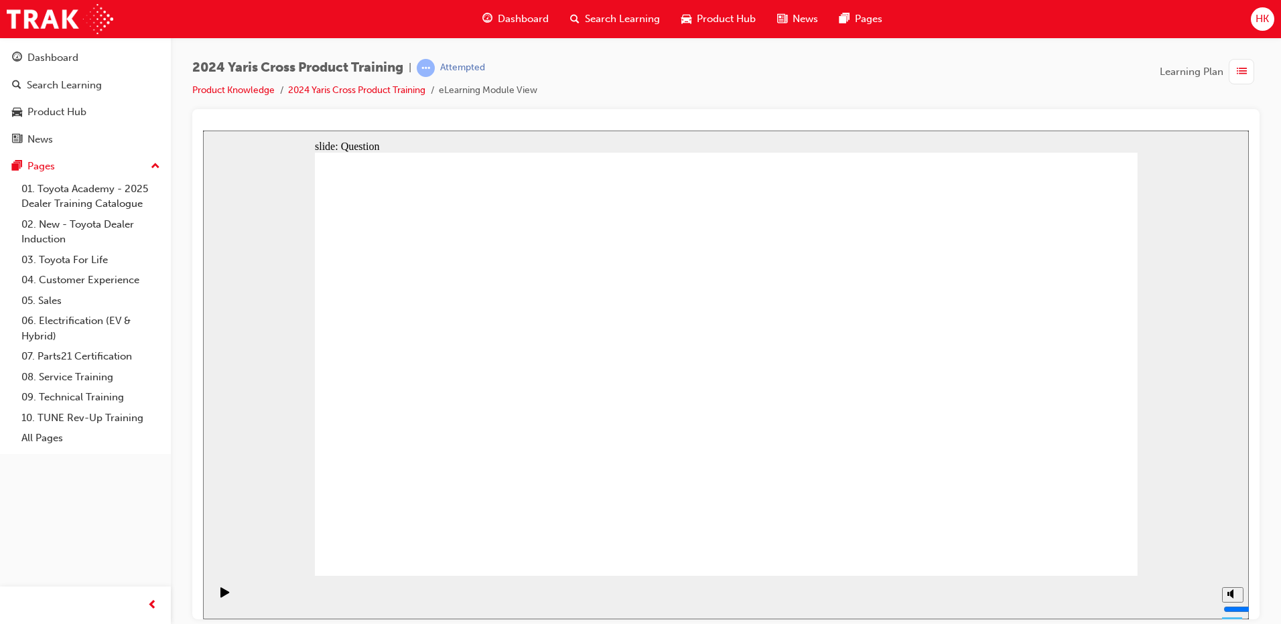
checkbox input "true"
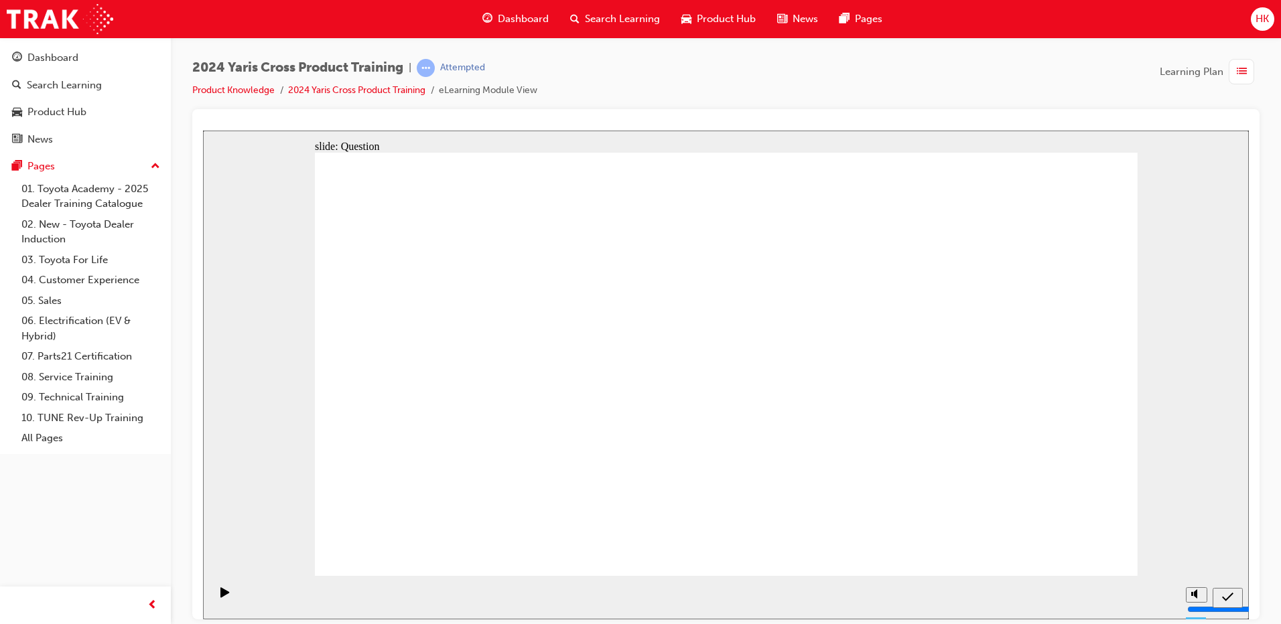
radio input "true"
drag, startPoint x: 629, startPoint y: 340, endPoint x: 953, endPoint y: 500, distance: 361.5
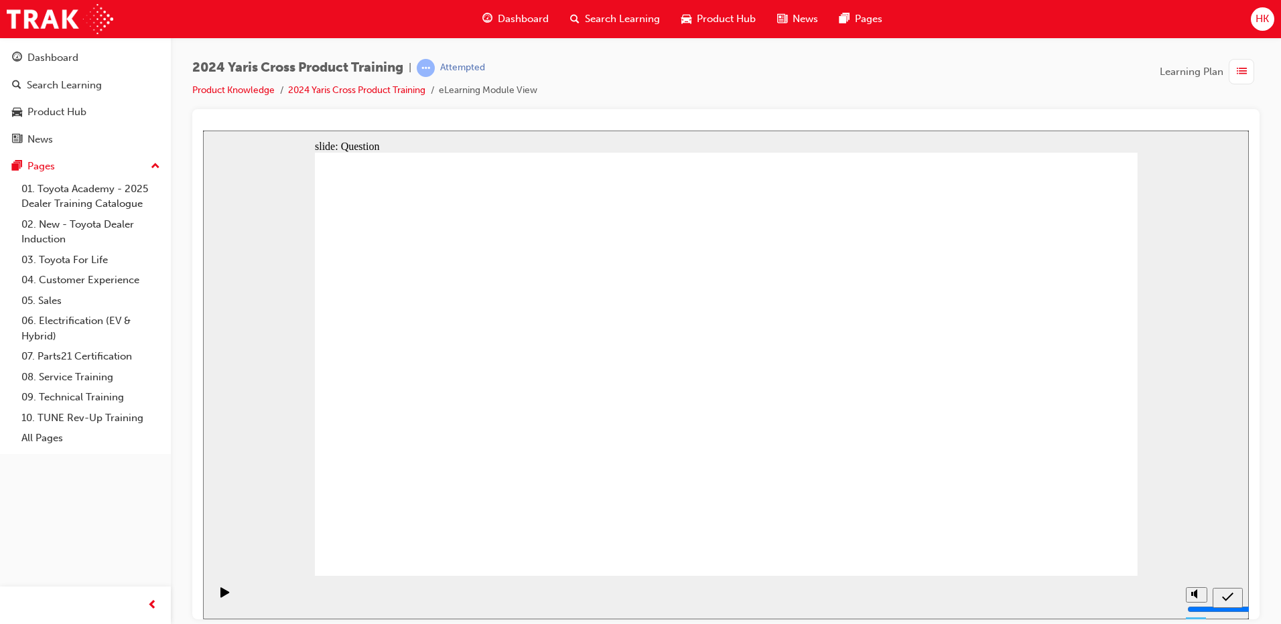
drag, startPoint x: 440, startPoint y: 341, endPoint x: 792, endPoint y: 496, distance: 384.4
drag, startPoint x: 791, startPoint y: 347, endPoint x: 489, endPoint y: 467, distance: 325.2
drag, startPoint x: 990, startPoint y: 320, endPoint x: 652, endPoint y: 453, distance: 363.3
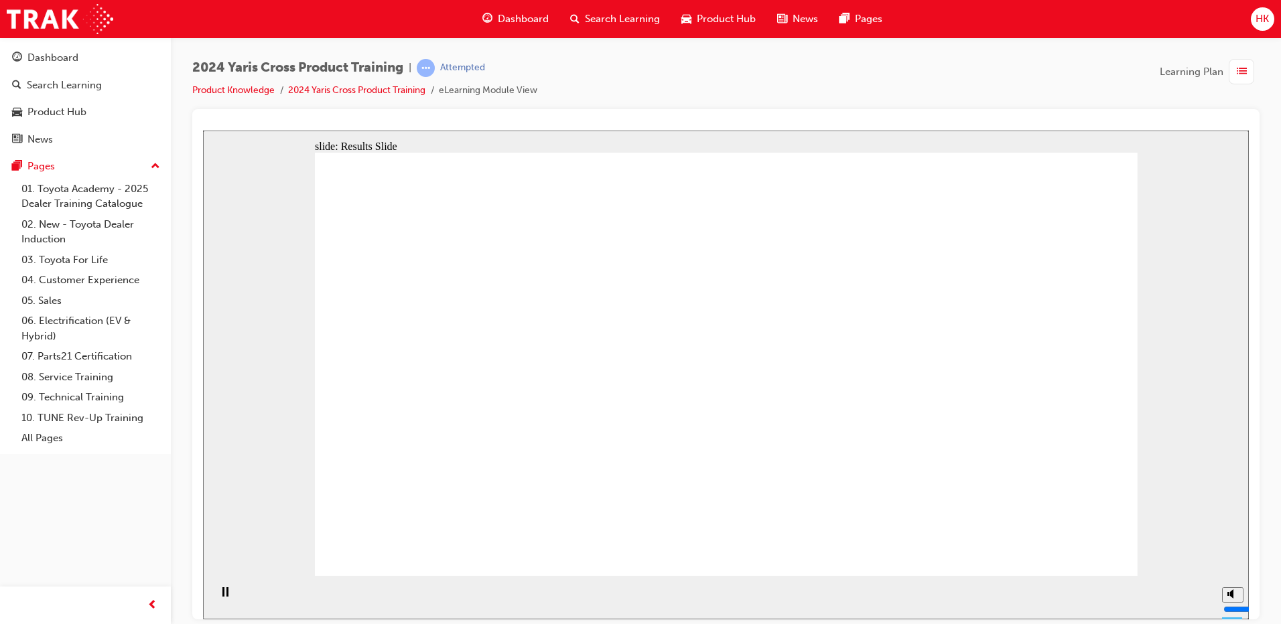
radio input "true"
drag, startPoint x: 751, startPoint y: 471, endPoint x: 741, endPoint y: 461, distance: 13.7
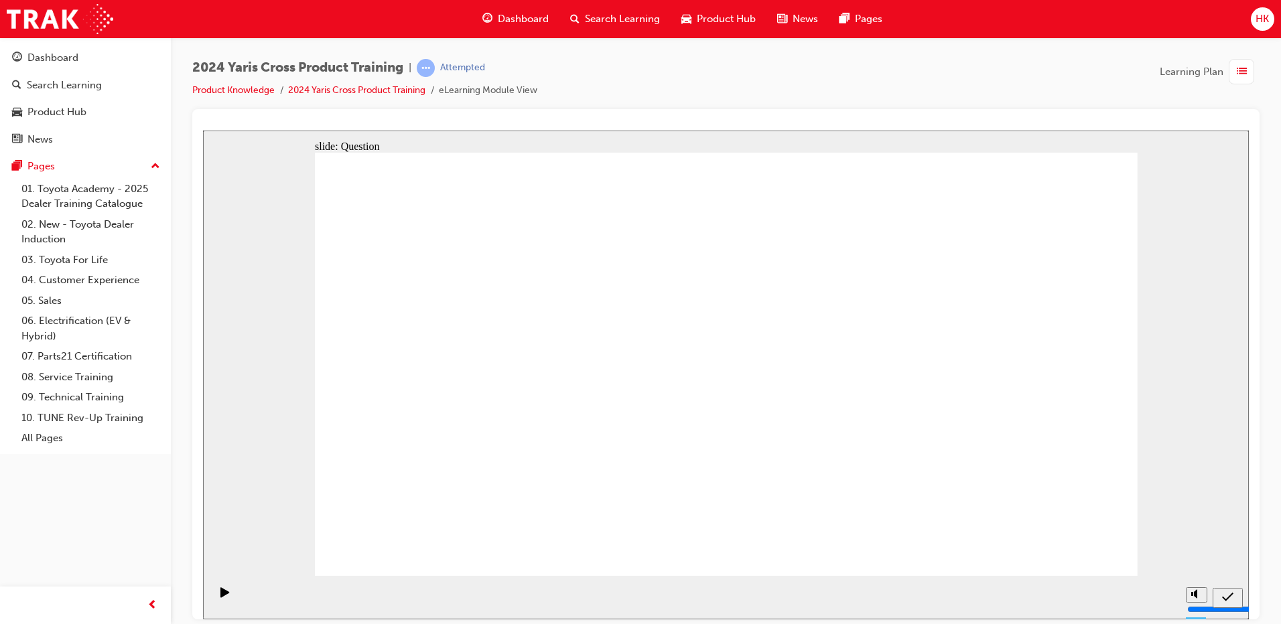
radio input "true"
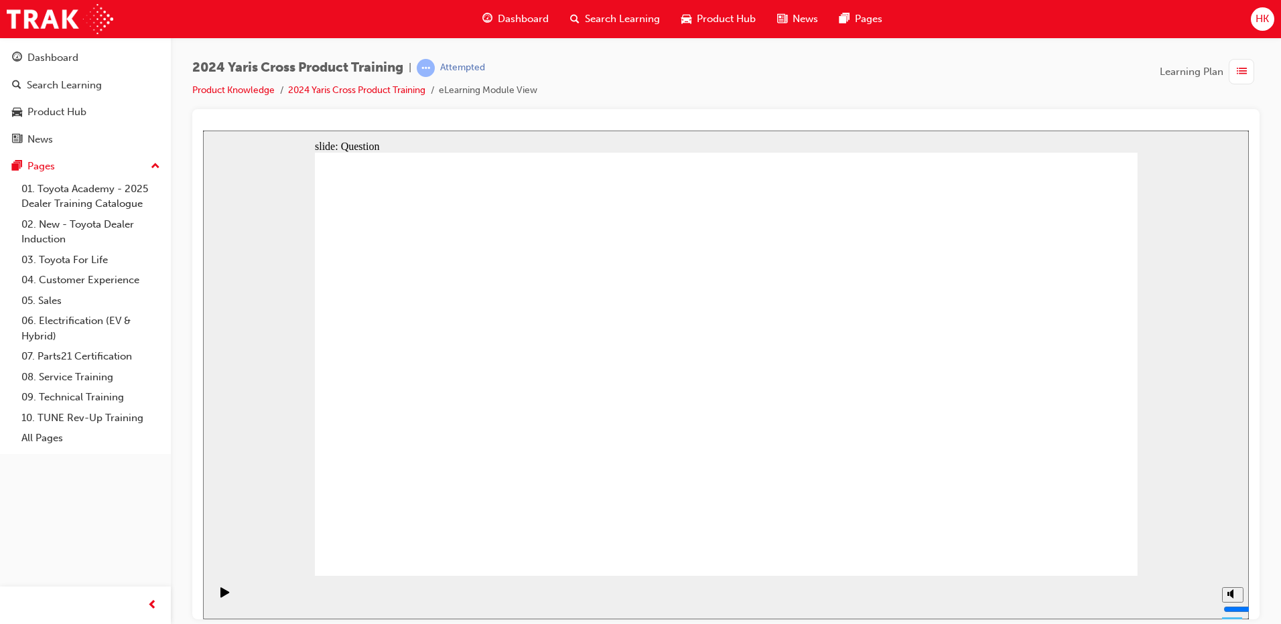
checkbox input "true"
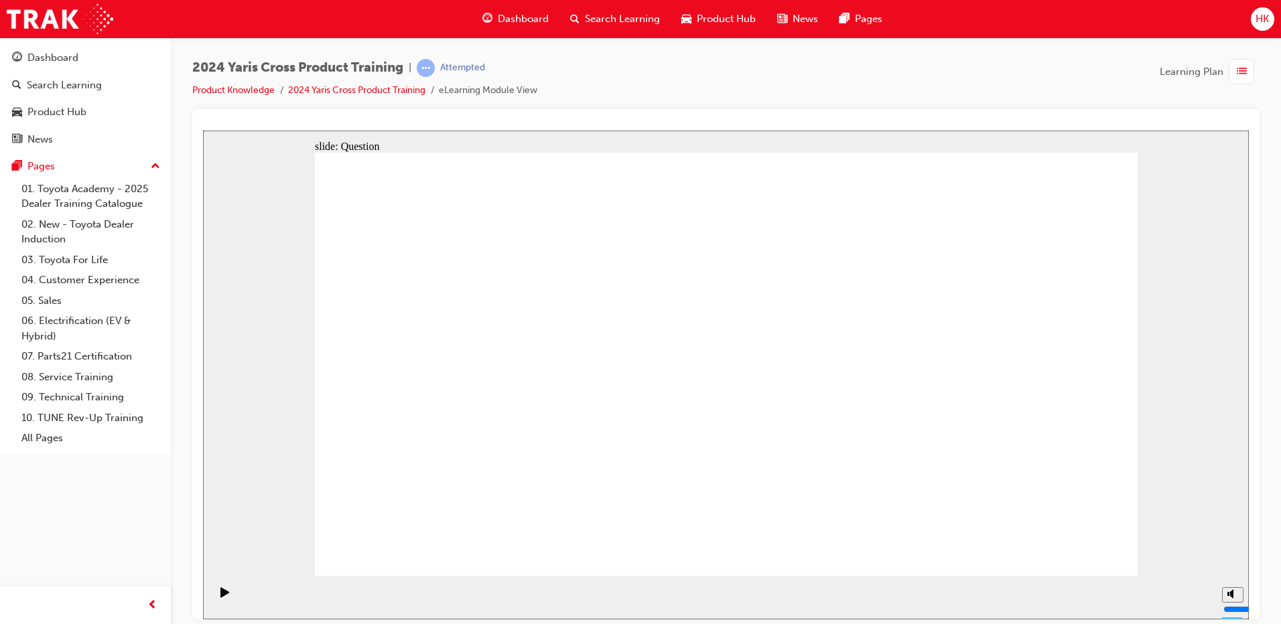
drag, startPoint x: 737, startPoint y: 471, endPoint x: 710, endPoint y: 459, distance: 29.4
radio input "true"
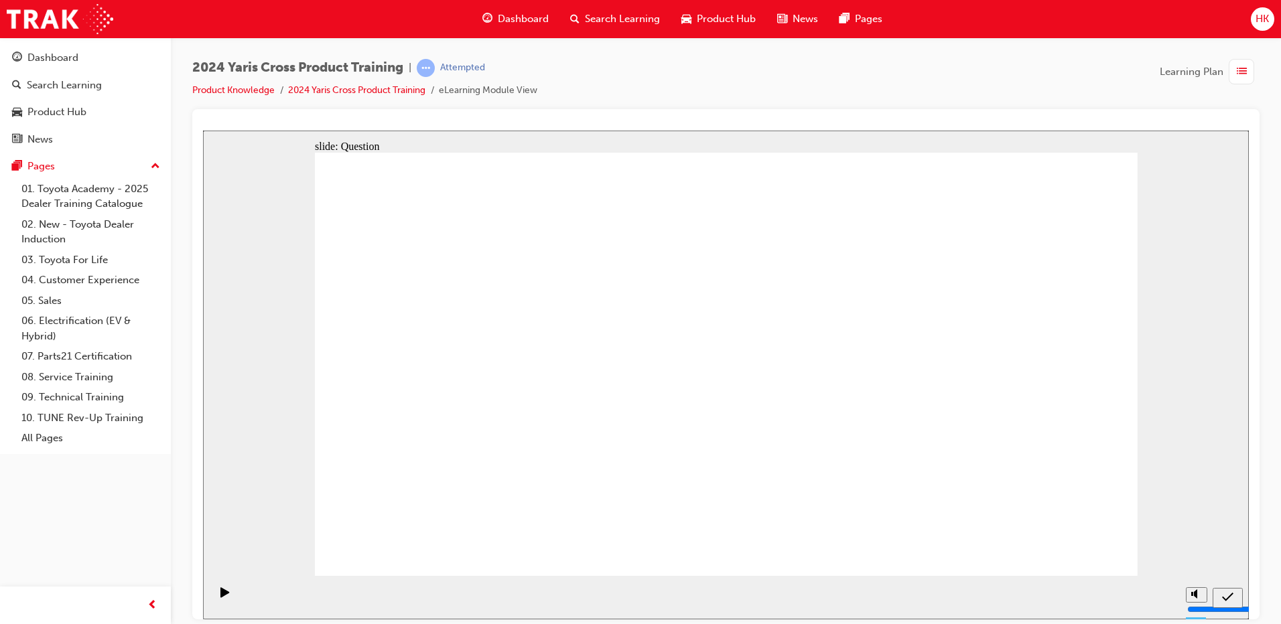
drag, startPoint x: 456, startPoint y: 334, endPoint x: 787, endPoint y: 486, distance: 364.4
drag, startPoint x: 647, startPoint y: 321, endPoint x: 960, endPoint y: 451, distance: 339.3
drag, startPoint x: 814, startPoint y: 327, endPoint x: 502, endPoint y: 457, distance: 338.1
drag, startPoint x: 976, startPoint y: 336, endPoint x: 643, endPoint y: 465, distance: 357.3
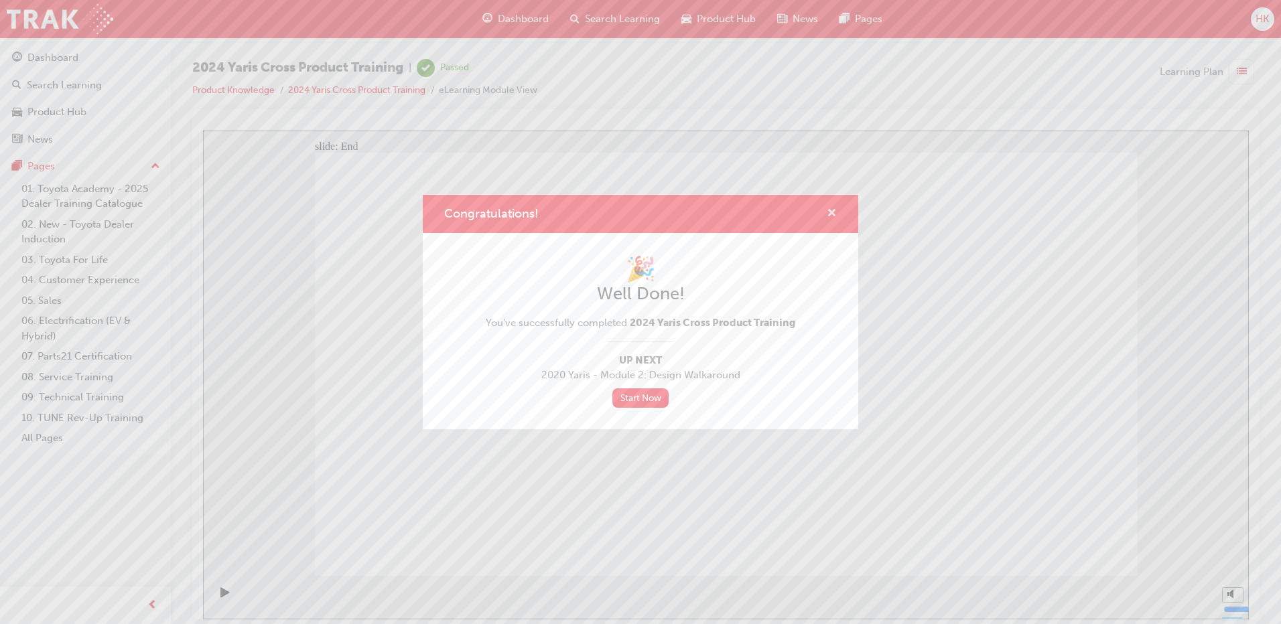
click at [832, 213] on span "cross-icon" at bounding box center [831, 214] width 10 height 12
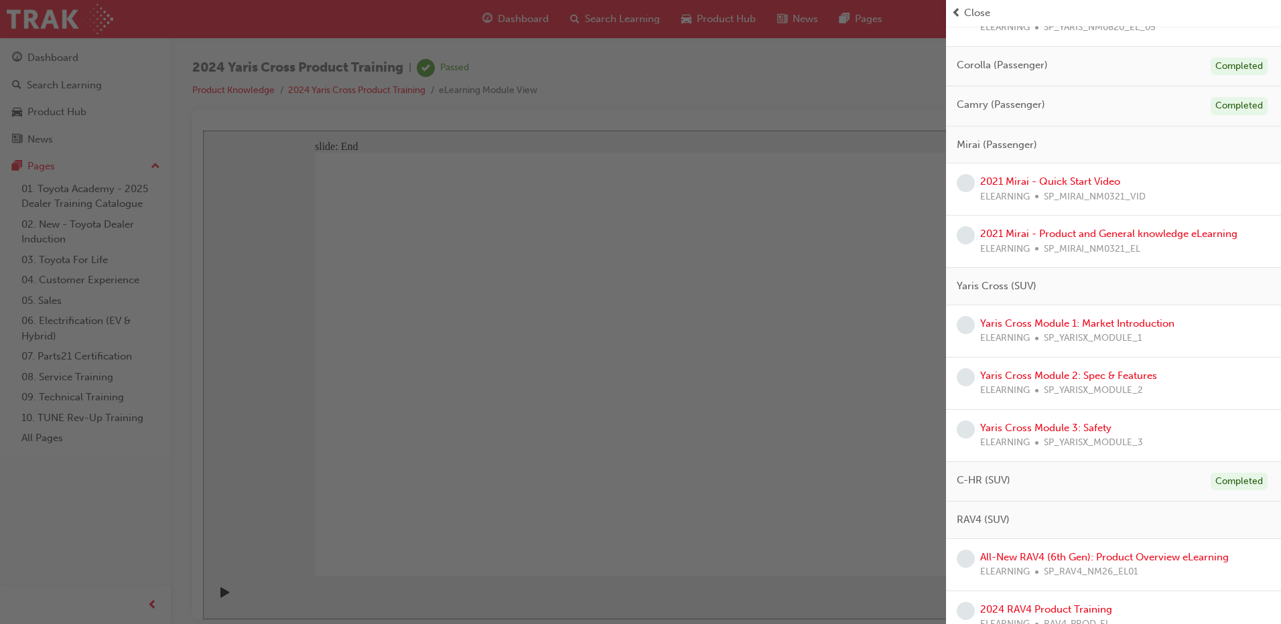
scroll to position [268, 0]
click at [1037, 321] on link "Yaris Cross Module 1: Market Introduction" at bounding box center [1077, 320] width 194 height 12
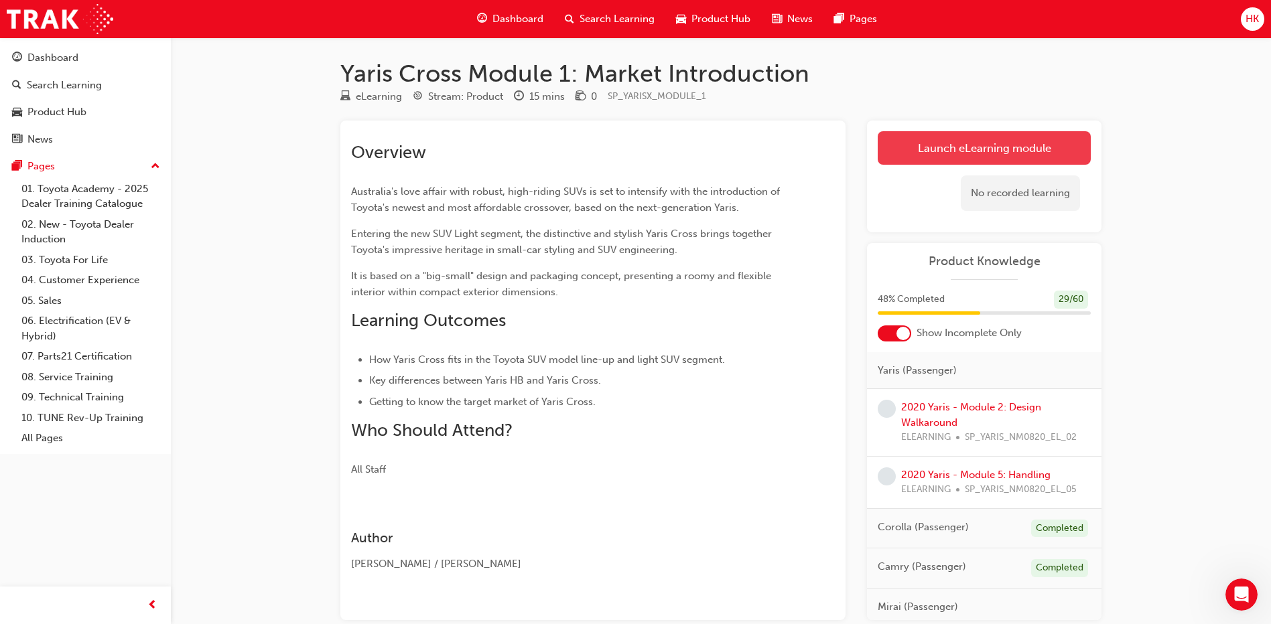
click at [1001, 146] on link "Launch eLearning module" at bounding box center [983, 147] width 213 height 33
